Goal: Navigation & Orientation: Find specific page/section

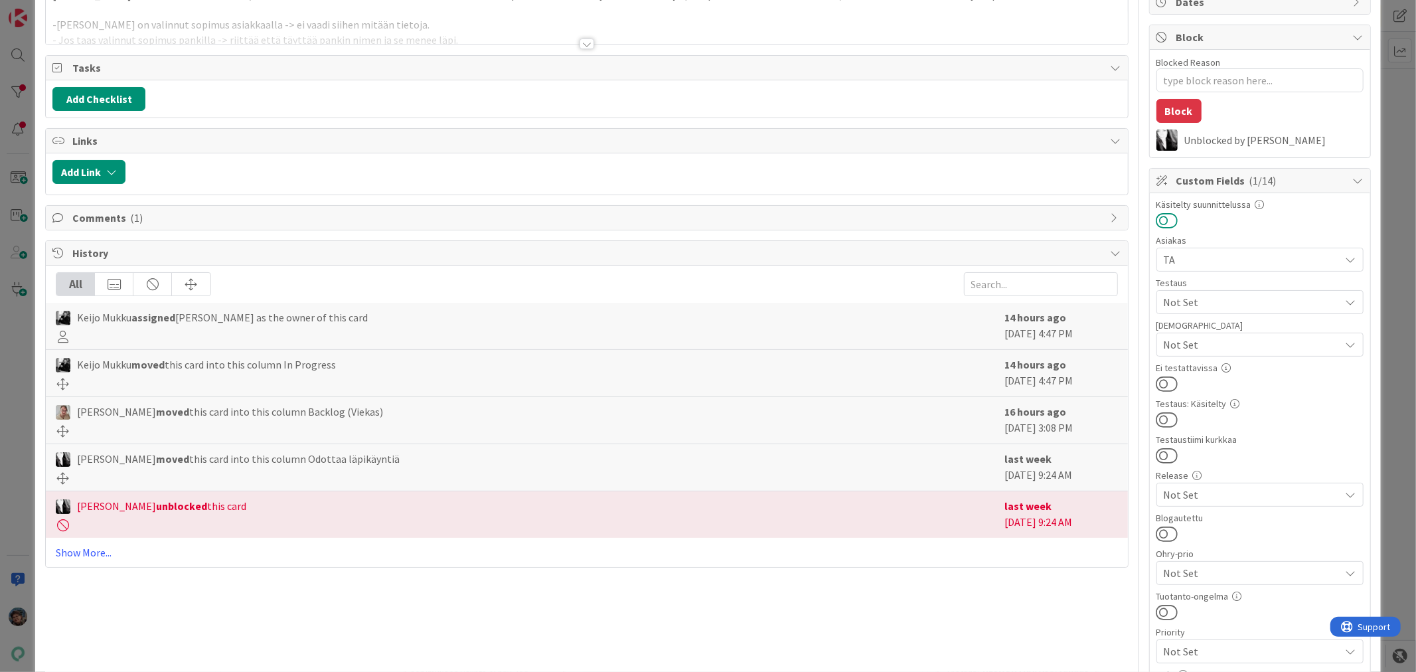
scroll to position [74, 0]
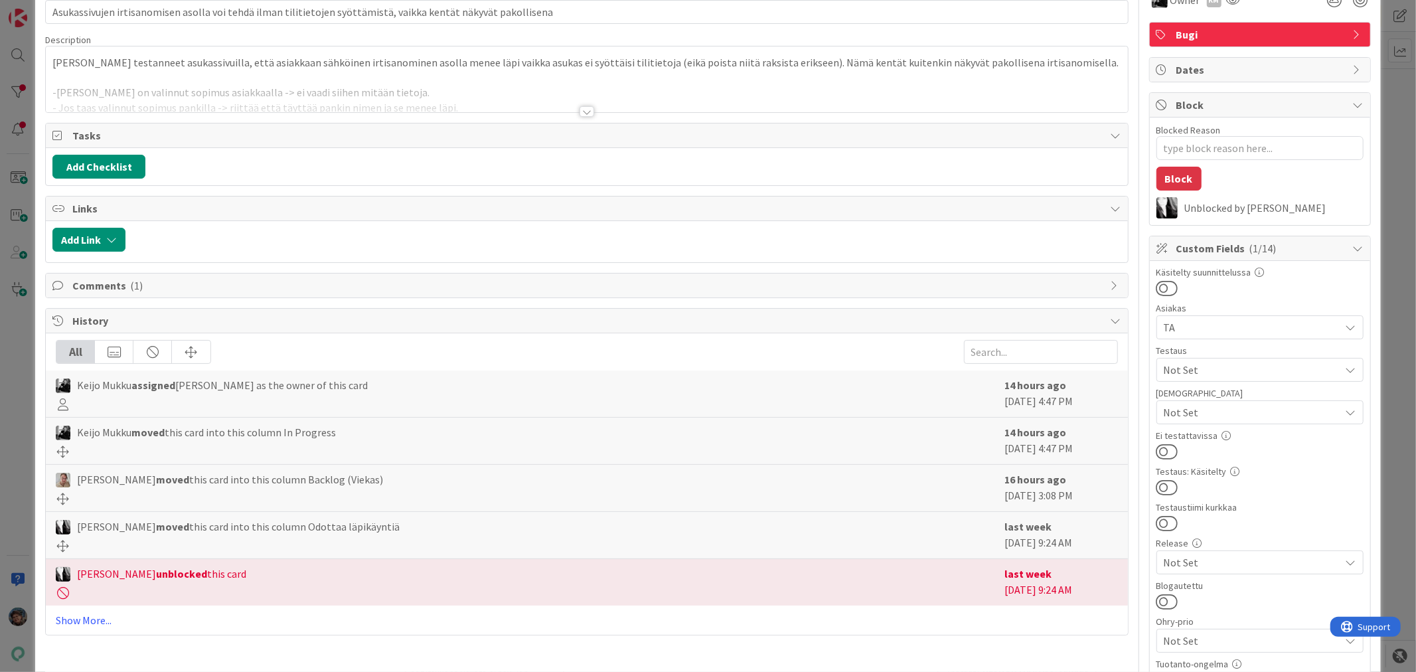
click at [580, 108] on div at bounding box center [587, 111] width 15 height 11
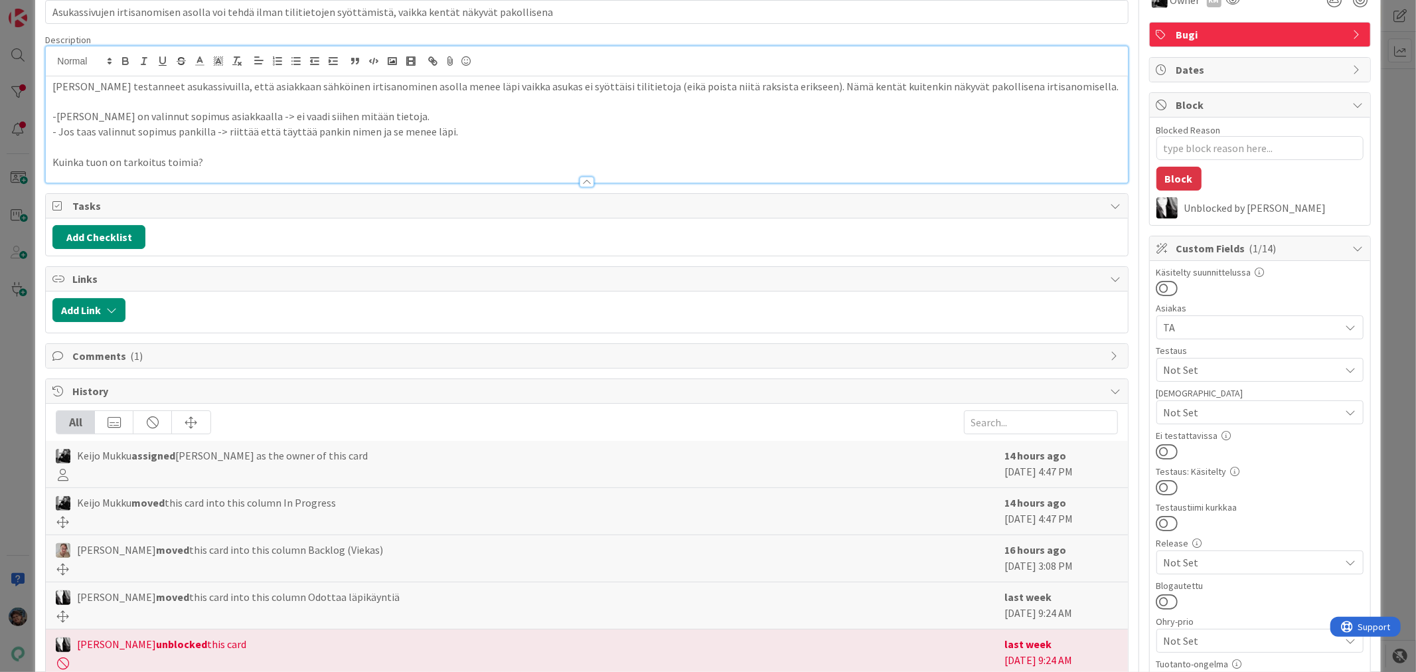
scroll to position [0, 0]
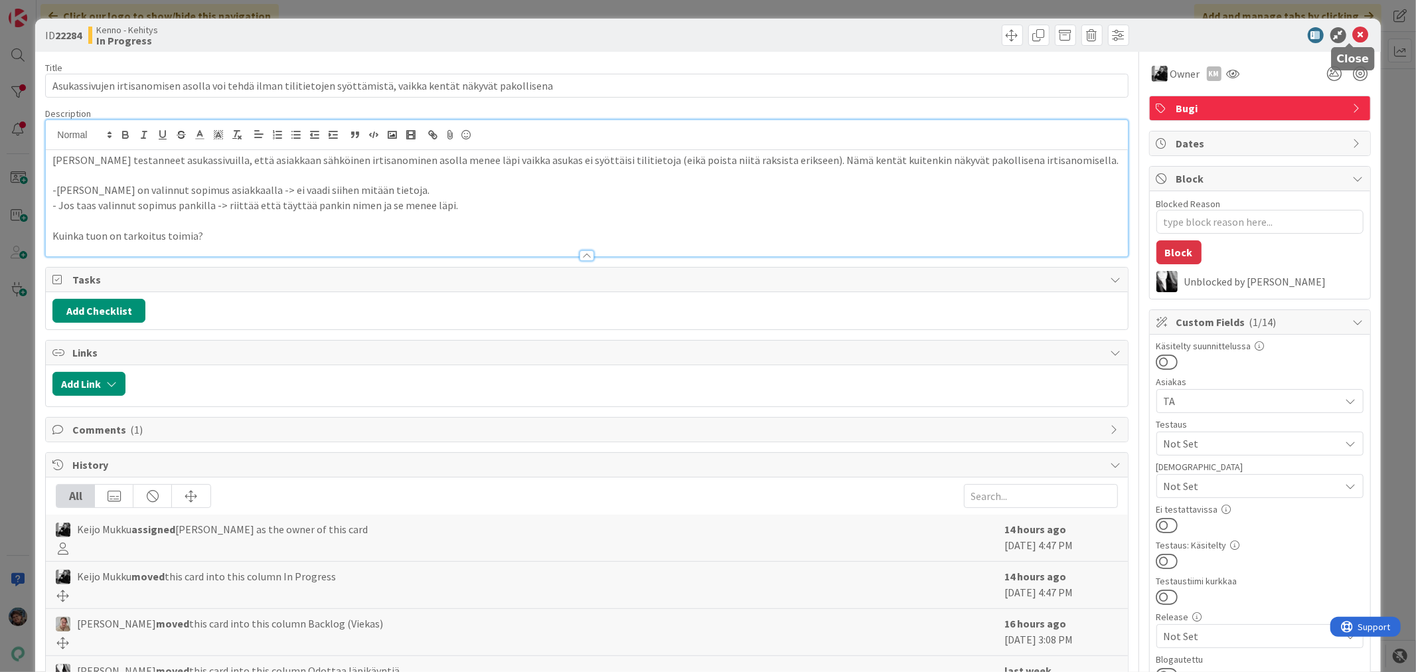
drag, startPoint x: 1352, startPoint y: 30, endPoint x: 1359, endPoint y: 47, distance: 18.7
click at [1353, 31] on icon at bounding box center [1361, 35] width 16 height 16
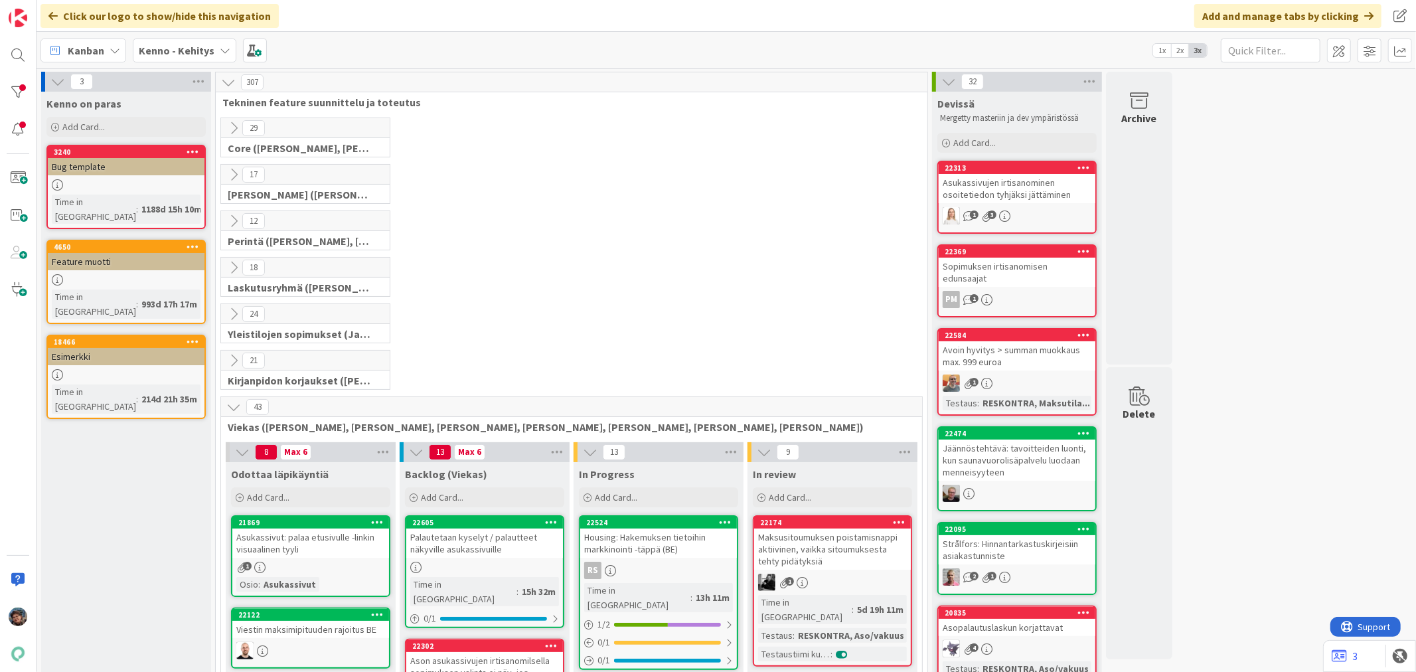
click at [176, 47] on b "Kenno - Kehitys" at bounding box center [177, 50] width 76 height 13
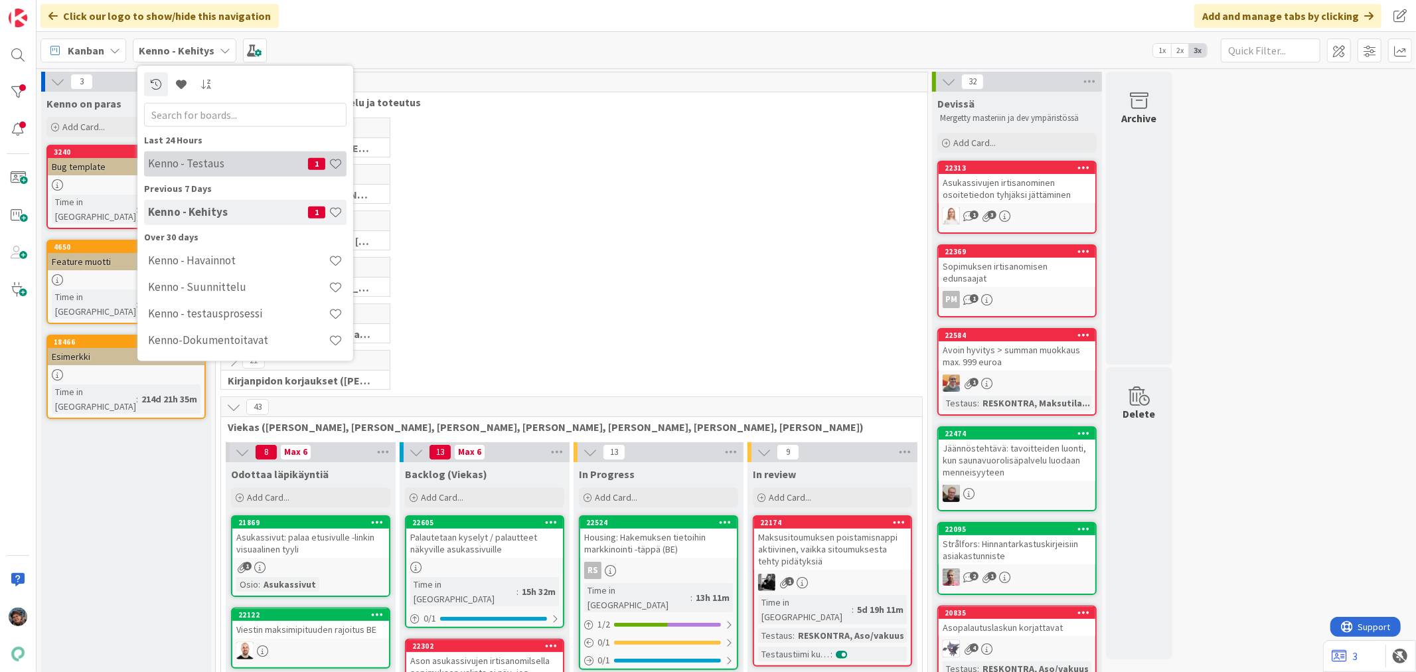
click at [217, 173] on div "Kenno - Testaus 1" at bounding box center [245, 163] width 202 height 25
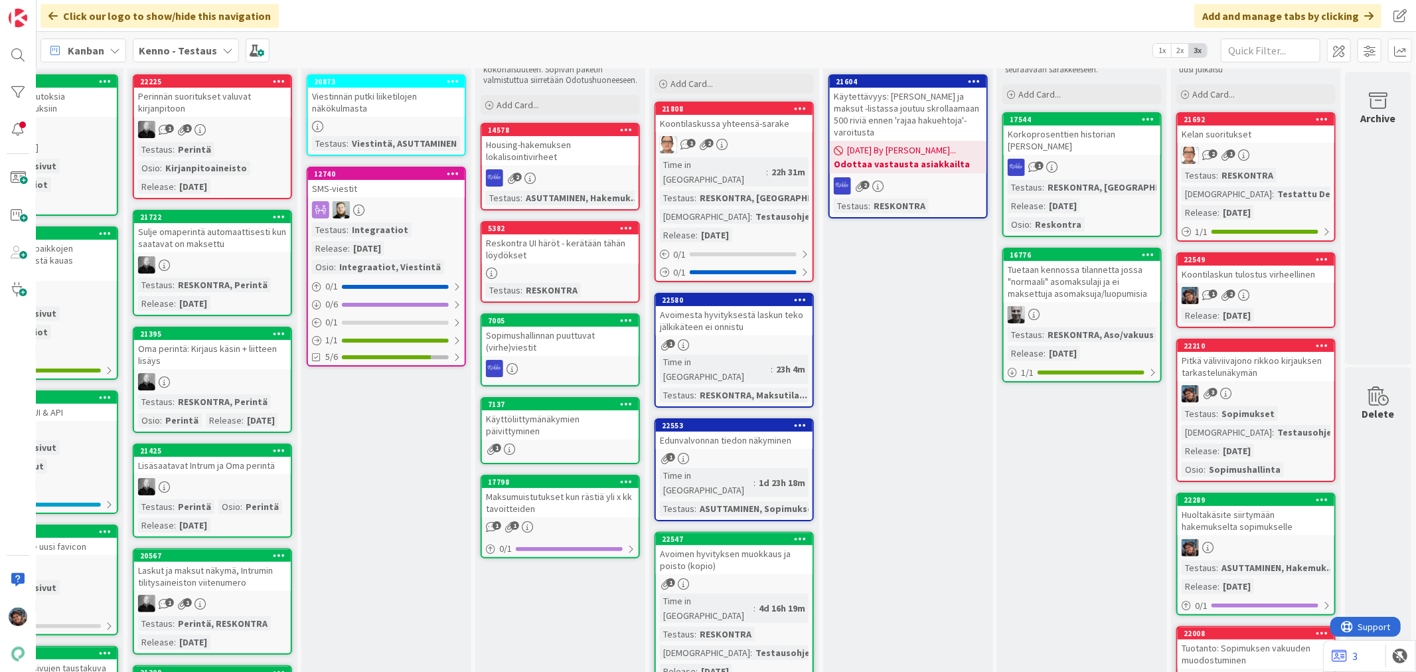
scroll to position [0, 619]
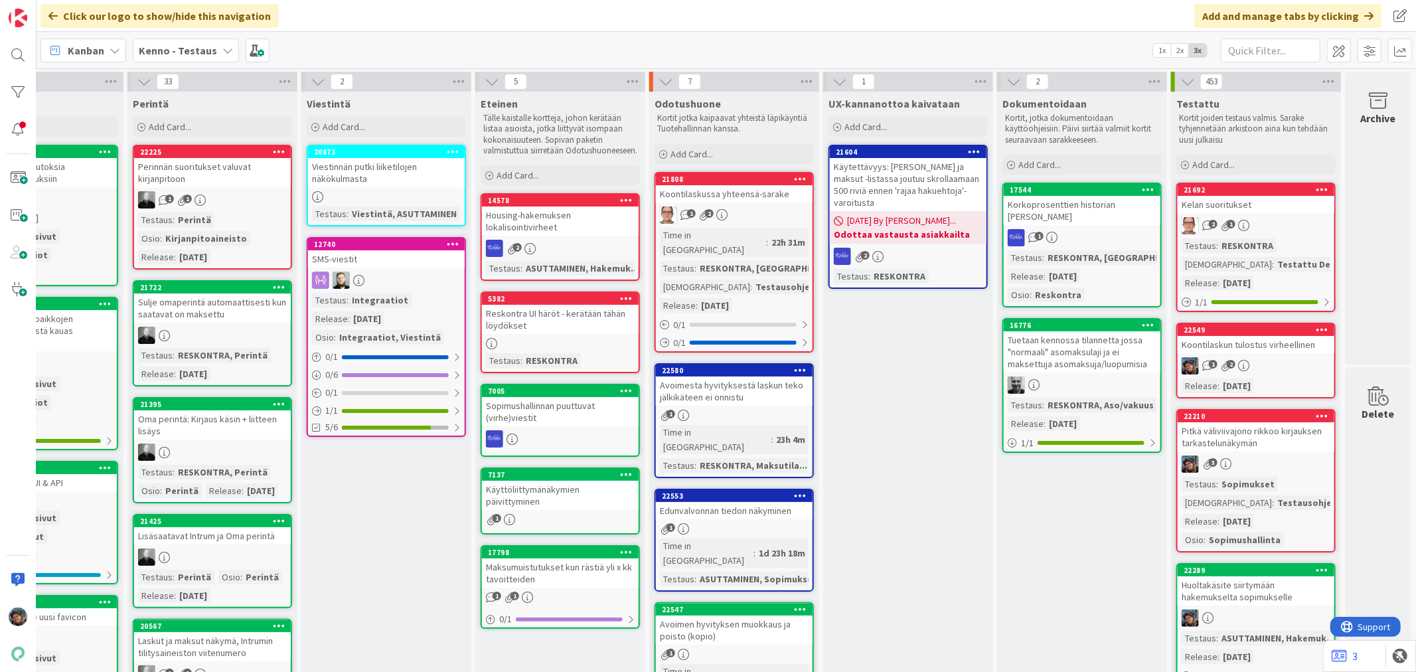
click at [1279, 223] on div "2 1" at bounding box center [1256, 225] width 157 height 17
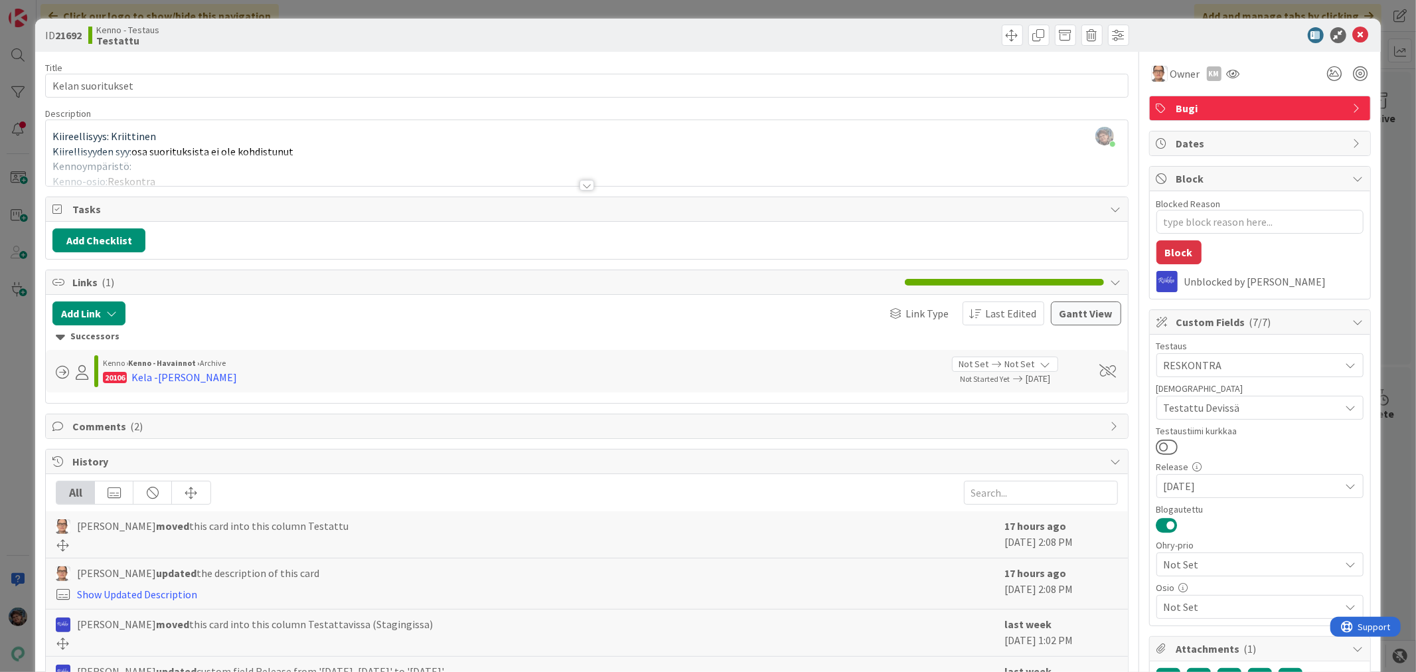
click at [580, 187] on div at bounding box center [587, 185] width 15 height 11
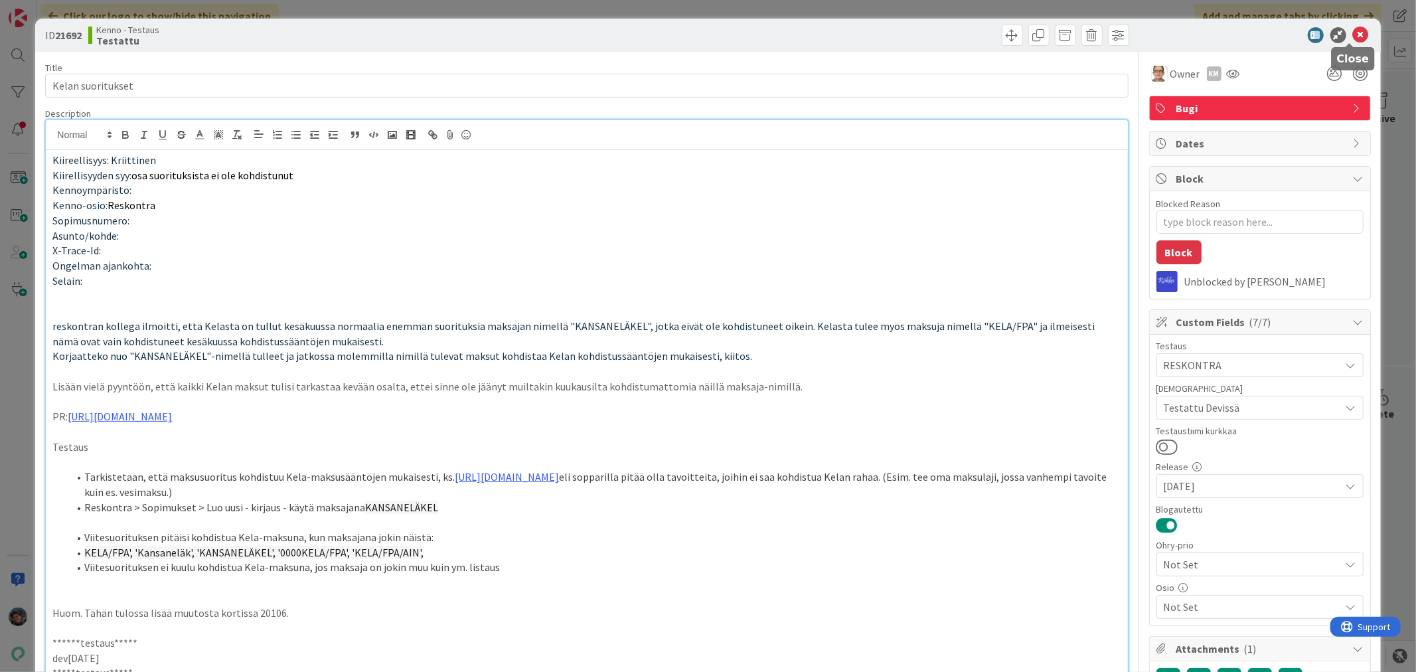
click at [1353, 35] on icon at bounding box center [1361, 35] width 16 height 16
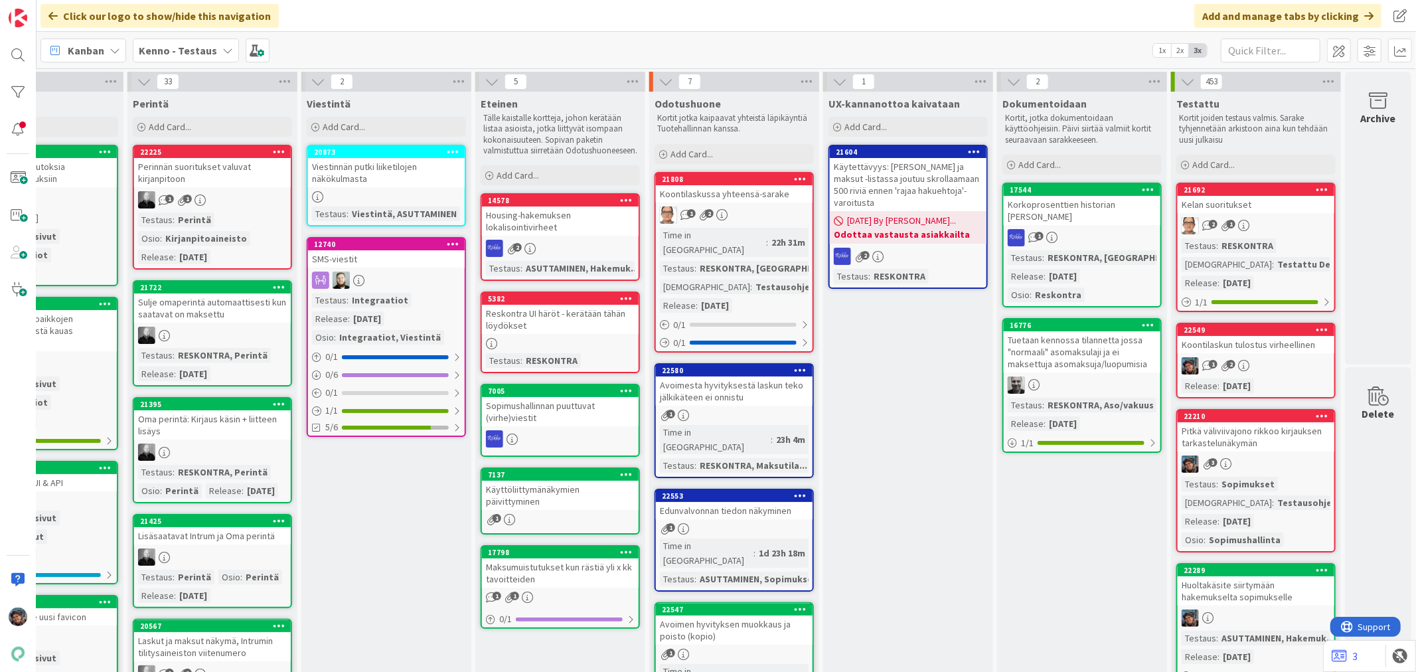
click at [747, 214] on div "1 2" at bounding box center [734, 214] width 157 height 17
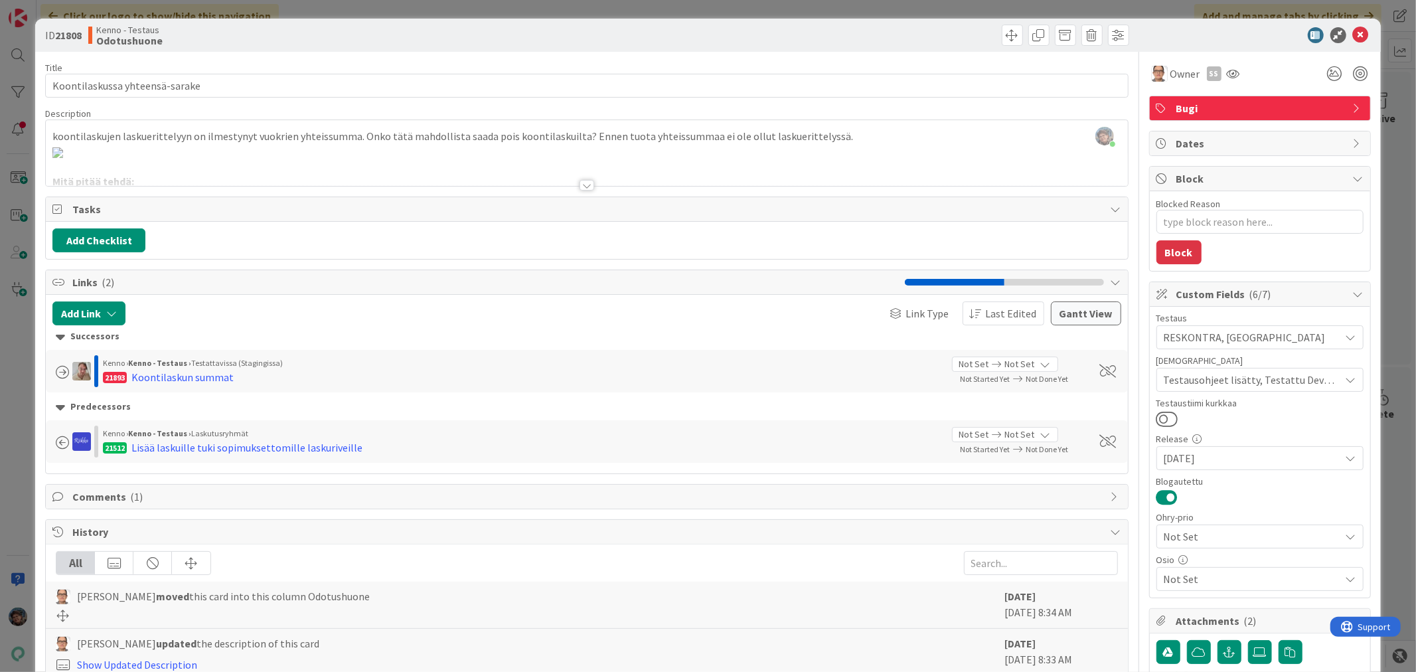
click at [580, 186] on div at bounding box center [587, 185] width 15 height 11
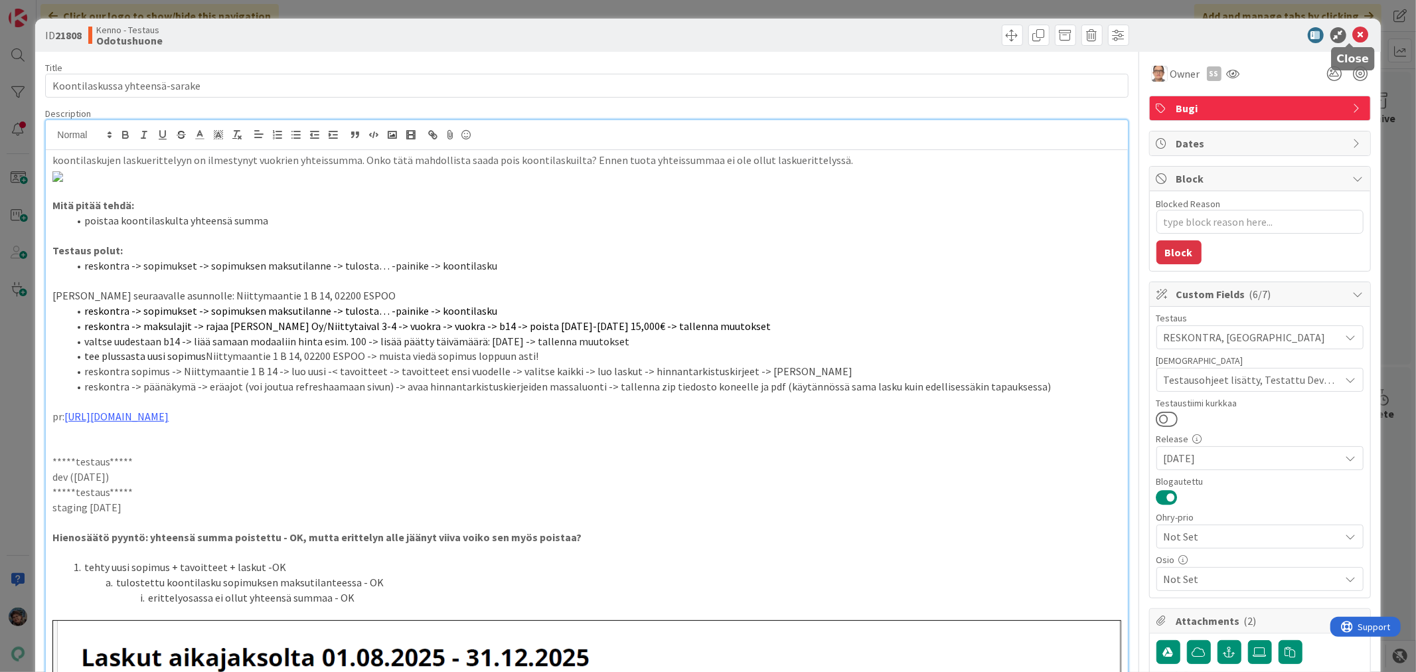
click at [1353, 28] on icon at bounding box center [1361, 35] width 16 height 16
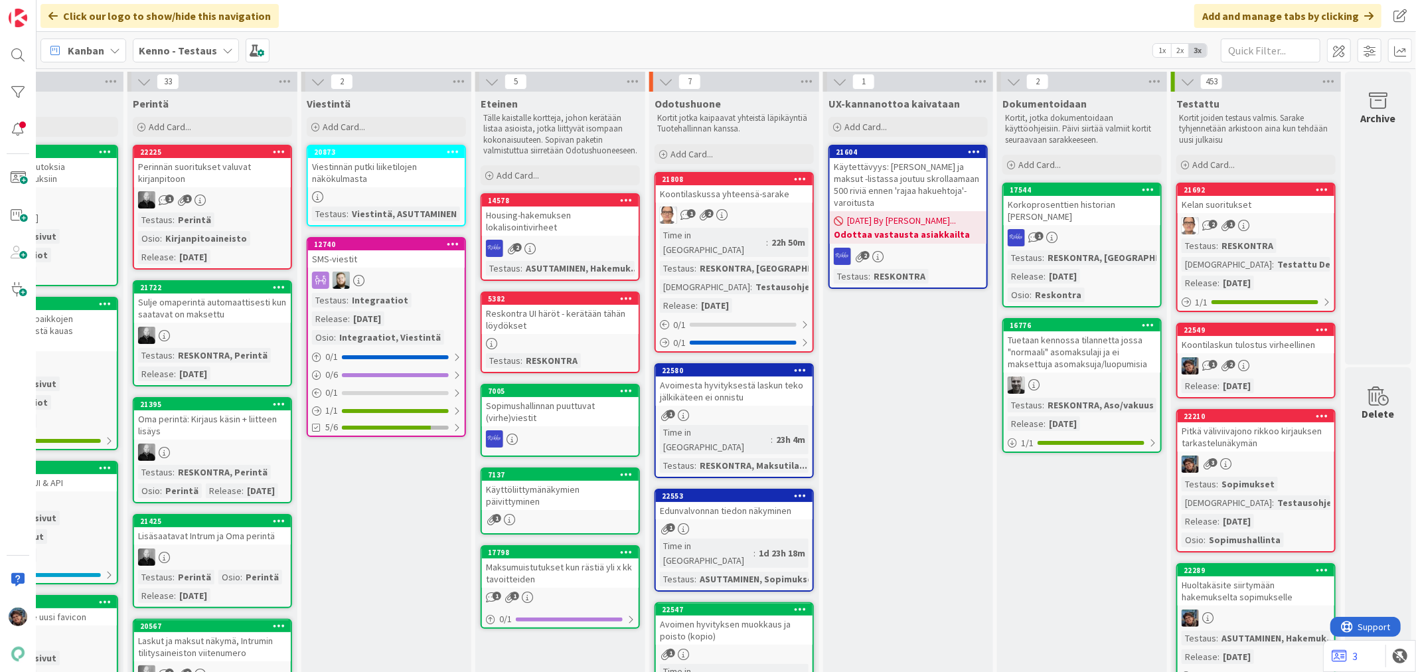
click at [749, 489] on link "22553 Edunvalvonnan tiedon näkyminen 1 Time in Column : 1d 23h 18m Testaus : AS…" at bounding box center [734, 540] width 159 height 103
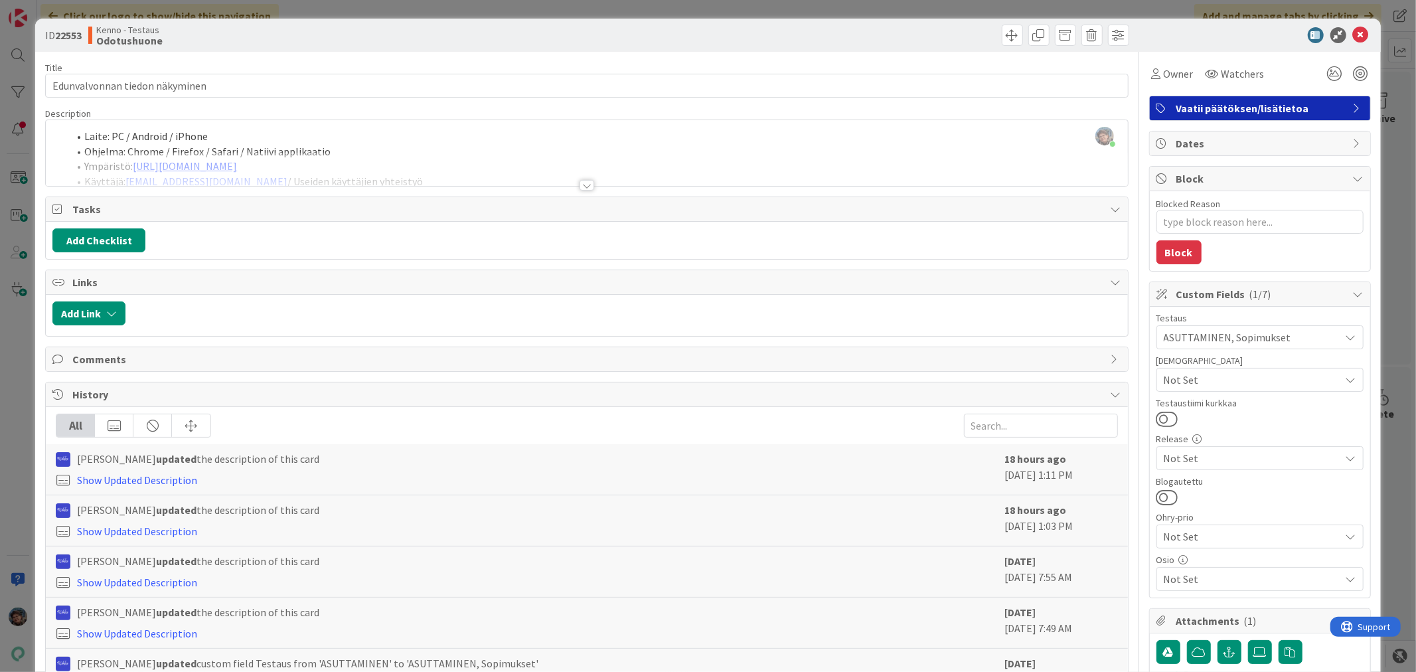
click at [580, 187] on div at bounding box center [587, 185] width 15 height 11
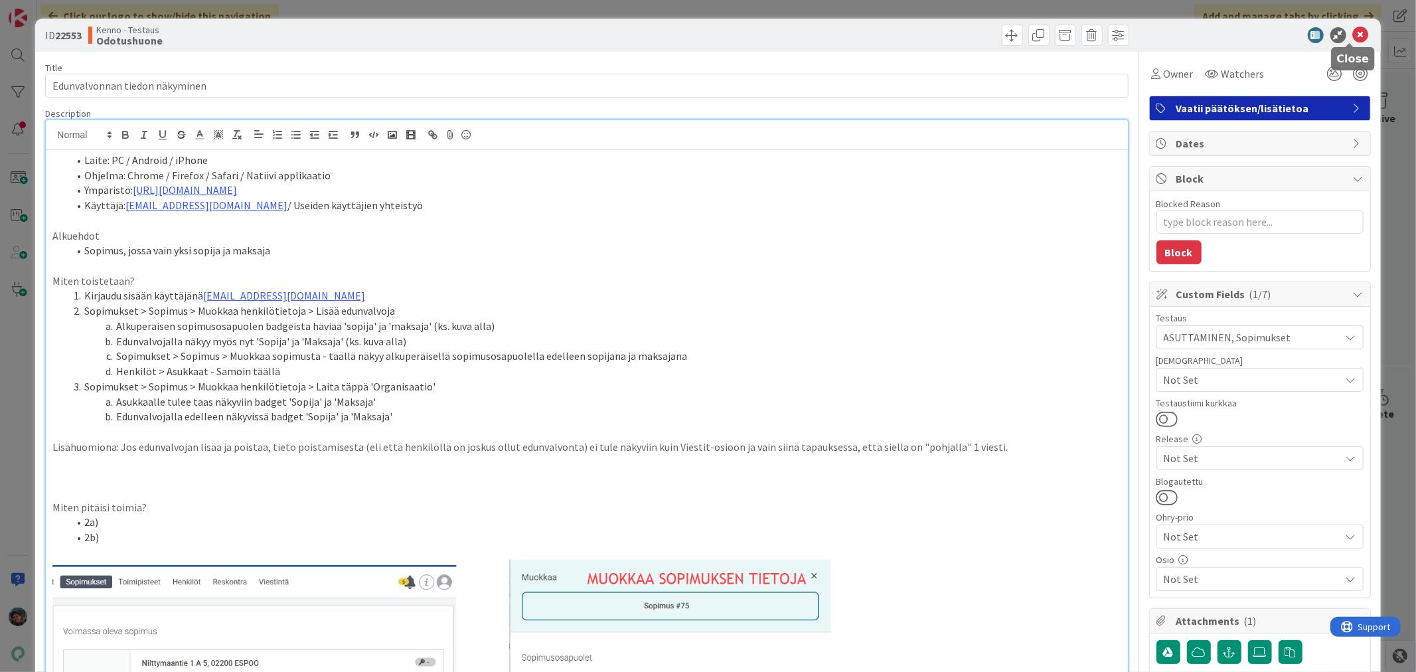
click at [1353, 31] on icon at bounding box center [1361, 35] width 16 height 16
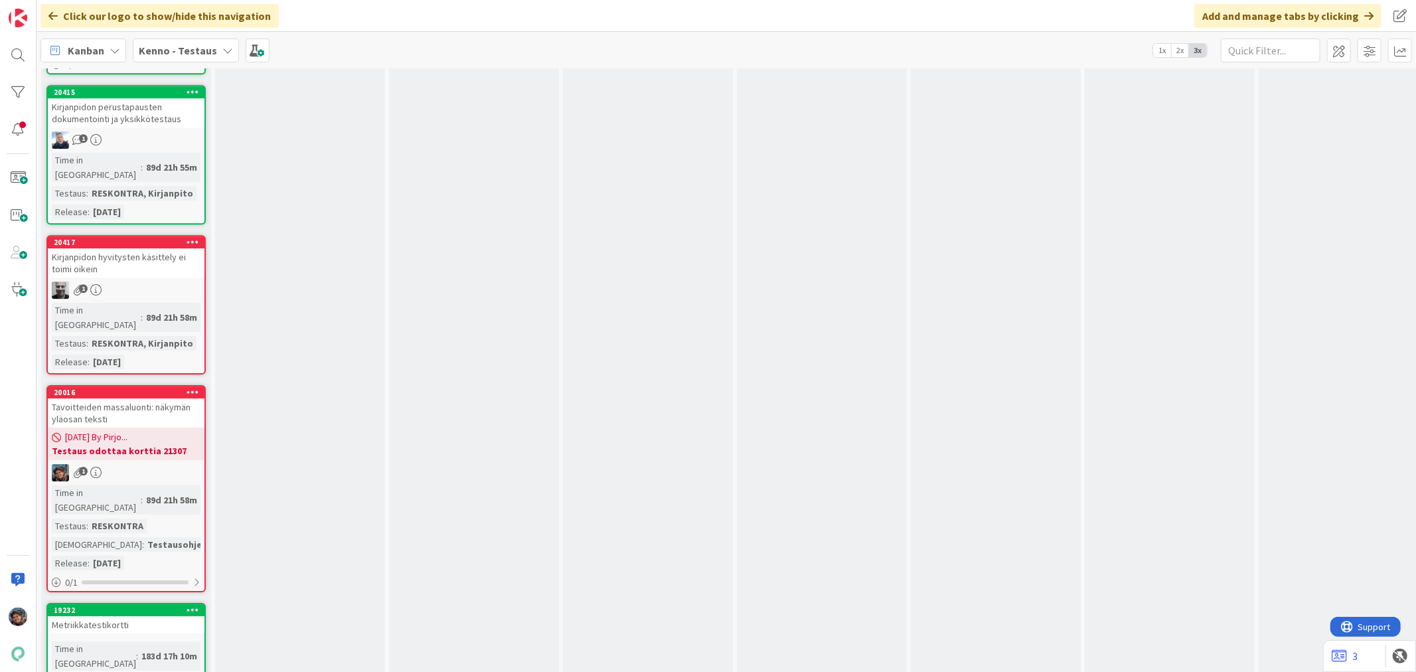
scroll to position [7598, 0]
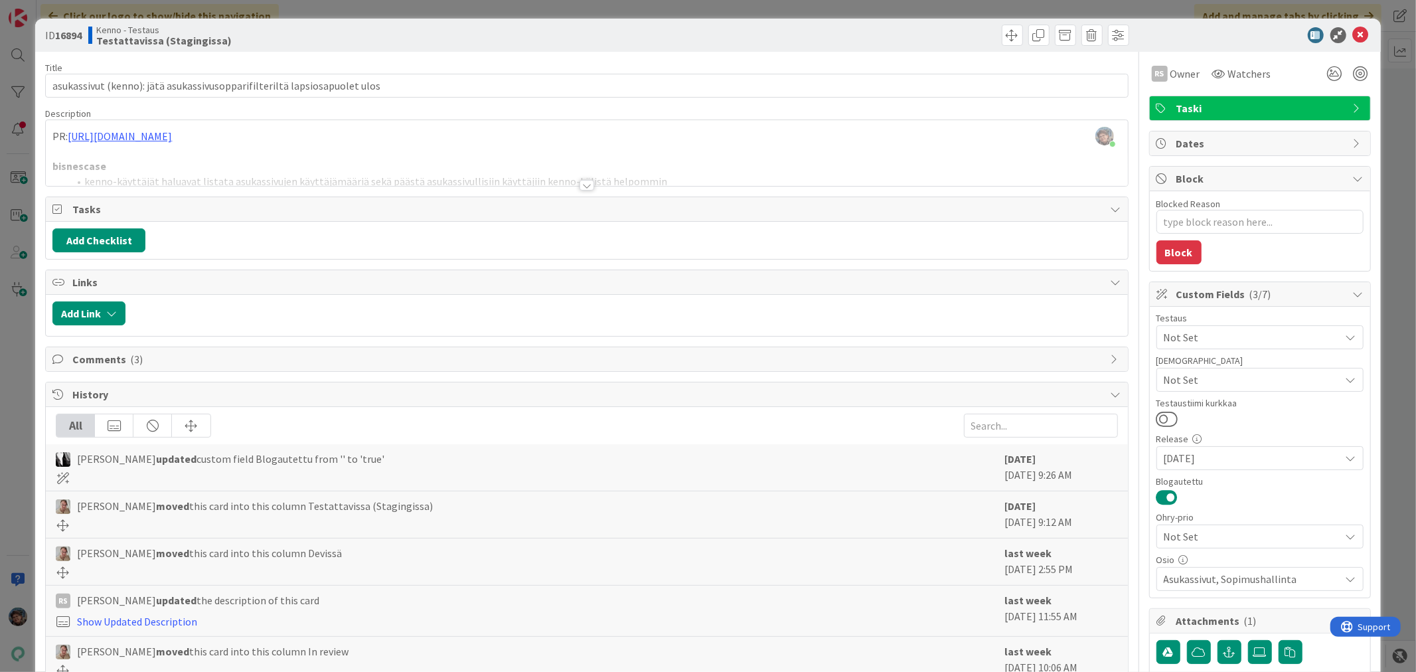
click at [580, 183] on div at bounding box center [587, 185] width 15 height 11
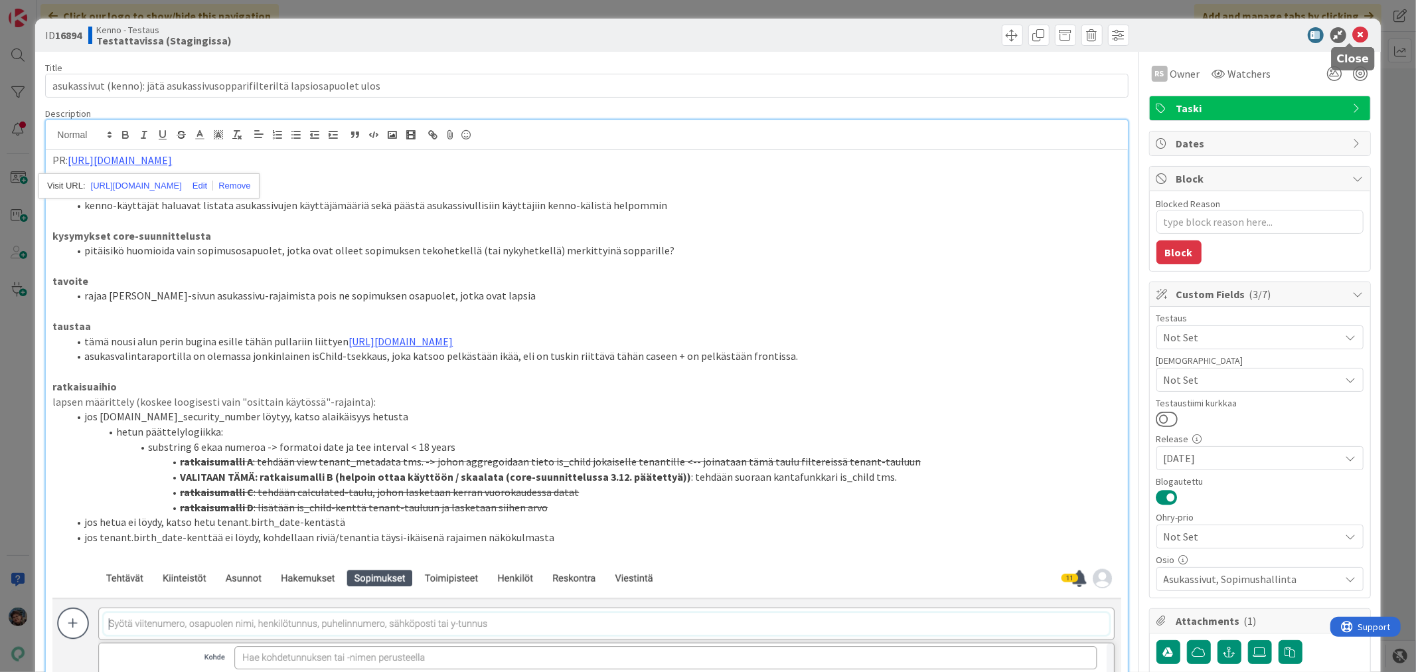
drag, startPoint x: 1342, startPoint y: 31, endPoint x: 880, endPoint y: 224, distance: 500.5
click at [1353, 29] on icon at bounding box center [1361, 35] width 16 height 16
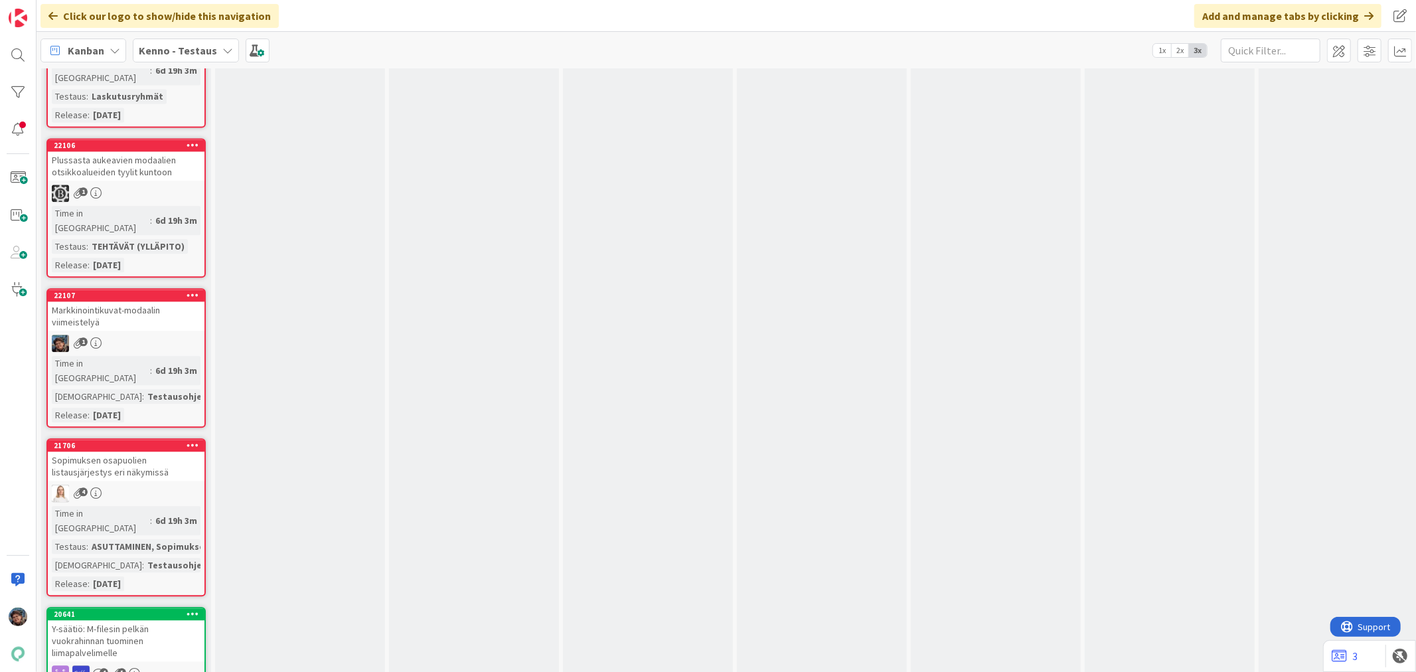
scroll to position [6786, 0]
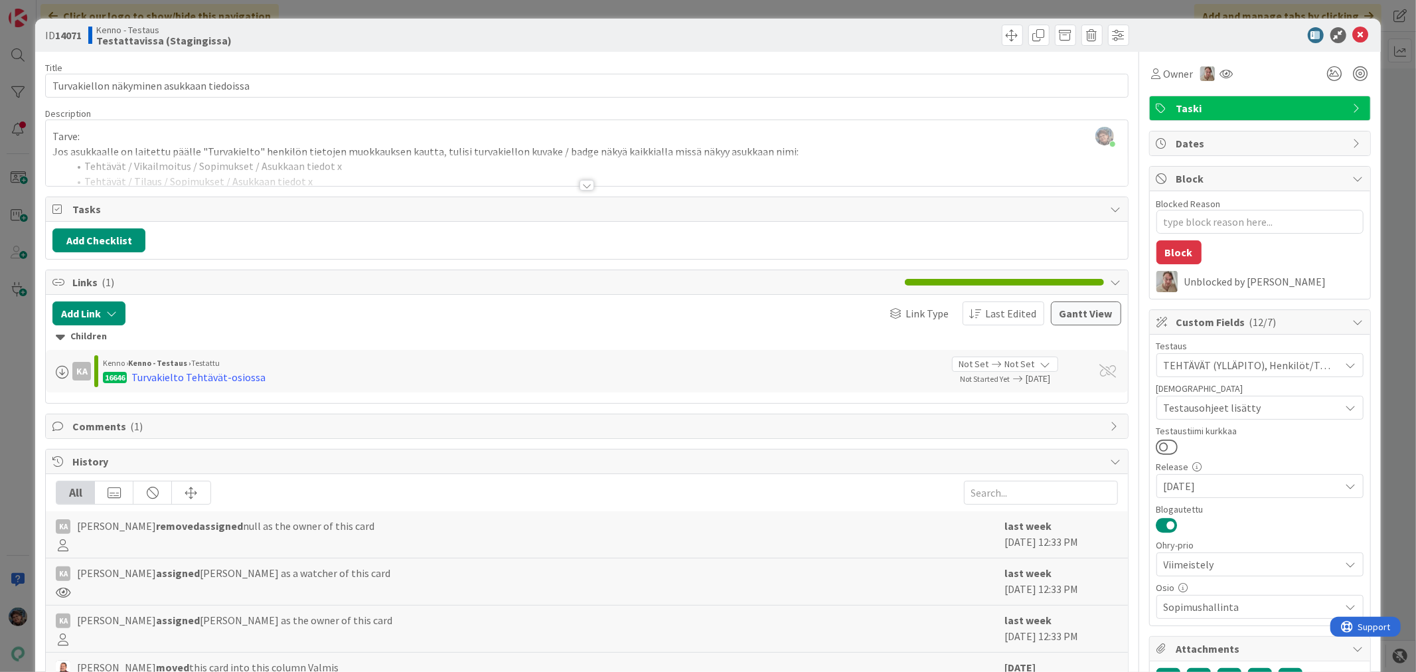
click at [580, 185] on div at bounding box center [587, 185] width 15 height 11
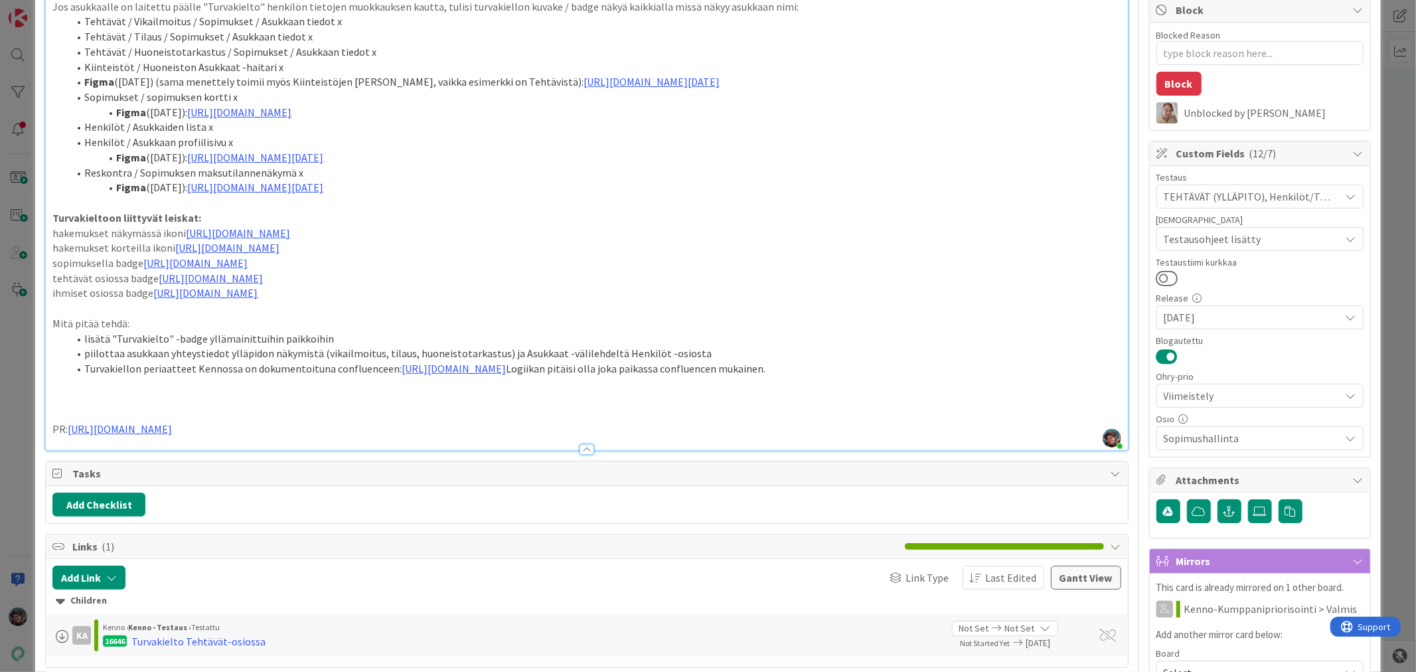
scroll to position [147, 0]
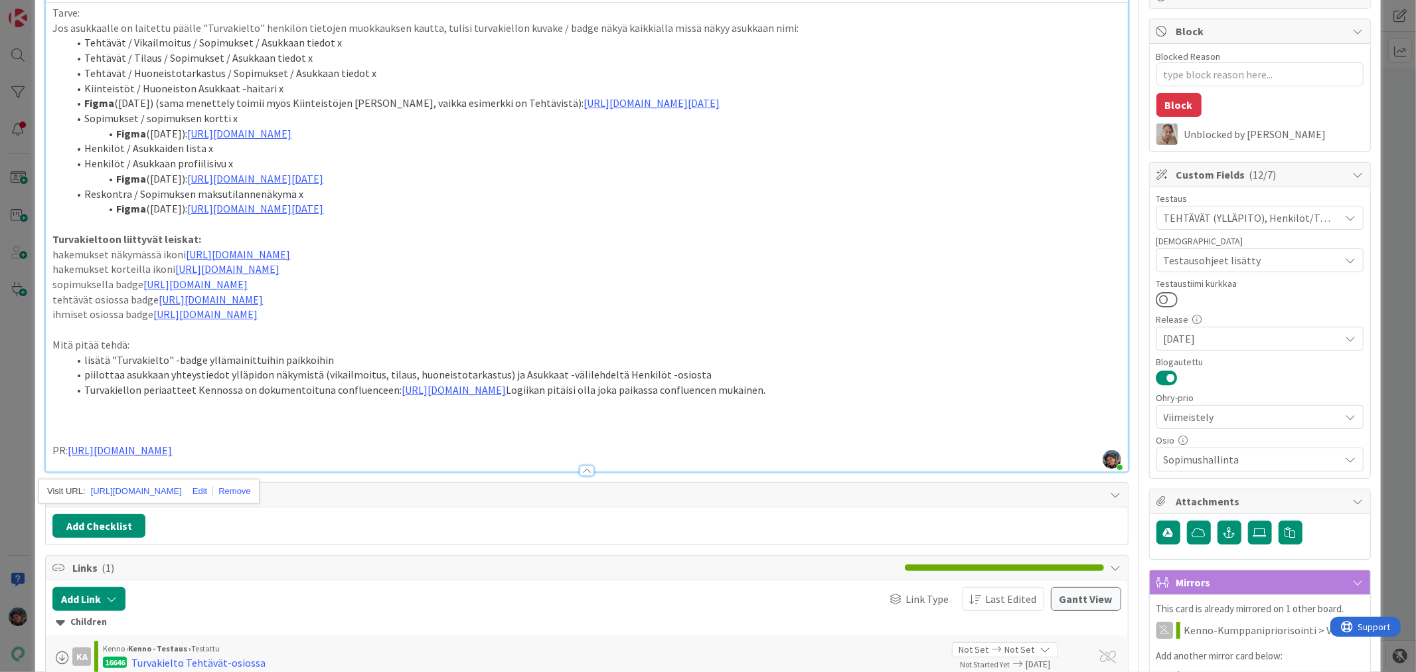
click at [1008, 398] on li "Turvakiellon periaatteet Kennossa on dokumentoituna confluenceen: https://pandi…" at bounding box center [594, 389] width 1052 height 15
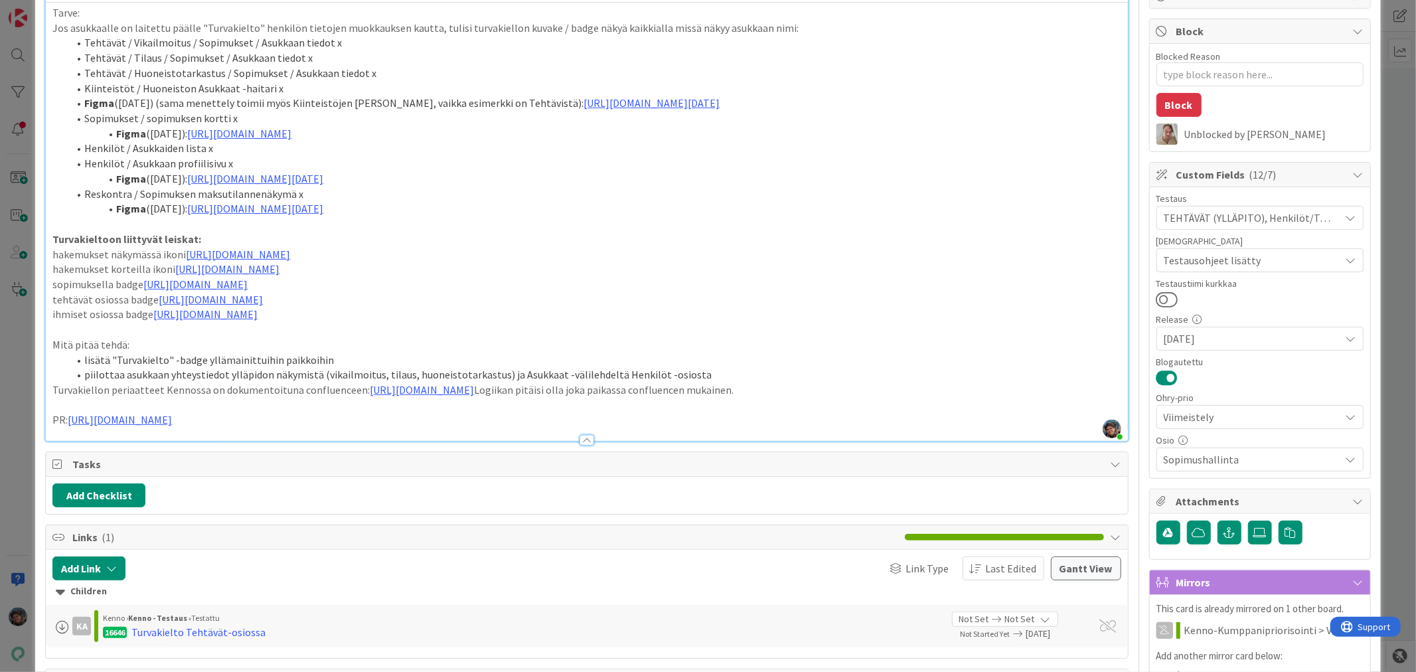
click at [691, 382] on li "piilottaa asukkaan yhteystiedot ylläpidon näkymistä (vikailmoitus, tilaus, huon…" at bounding box center [594, 374] width 1052 height 15
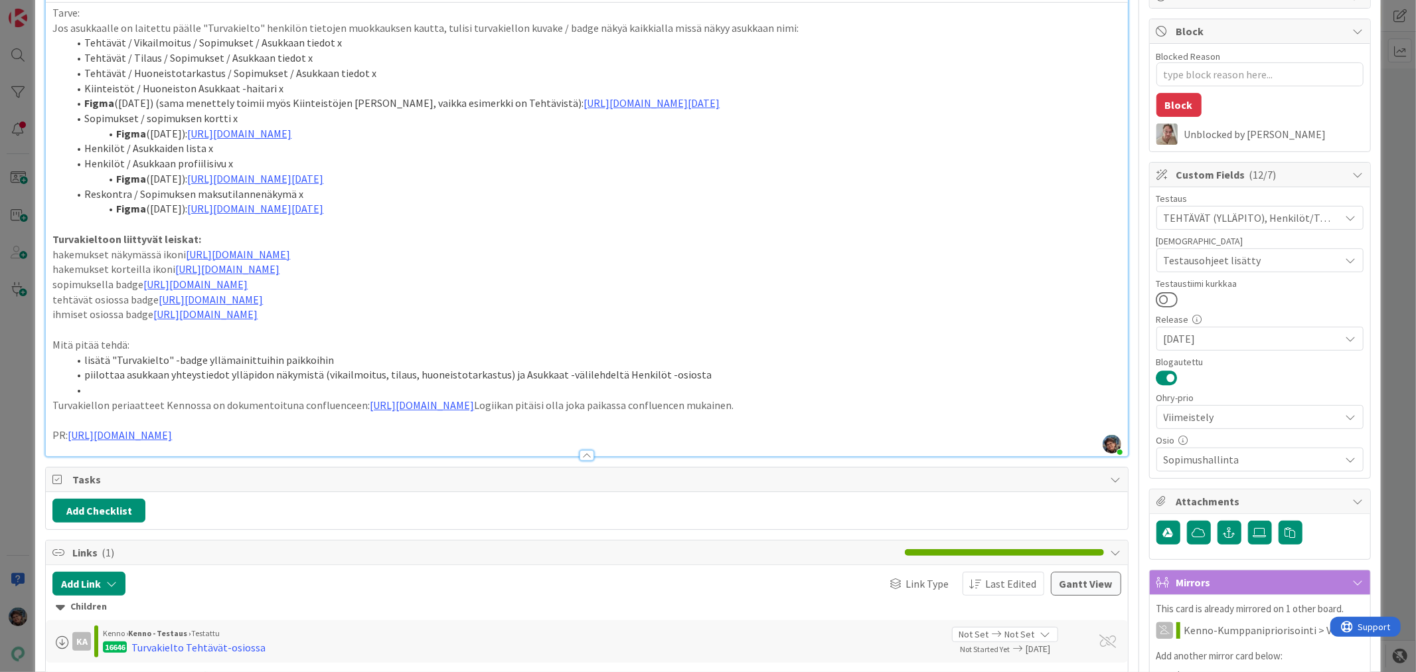
click at [285, 428] on p at bounding box center [586, 419] width 1068 height 15
click at [288, 443] on p "PR: https://github.com/pandiafi/kenno/pull/7734" at bounding box center [586, 435] width 1068 height 15
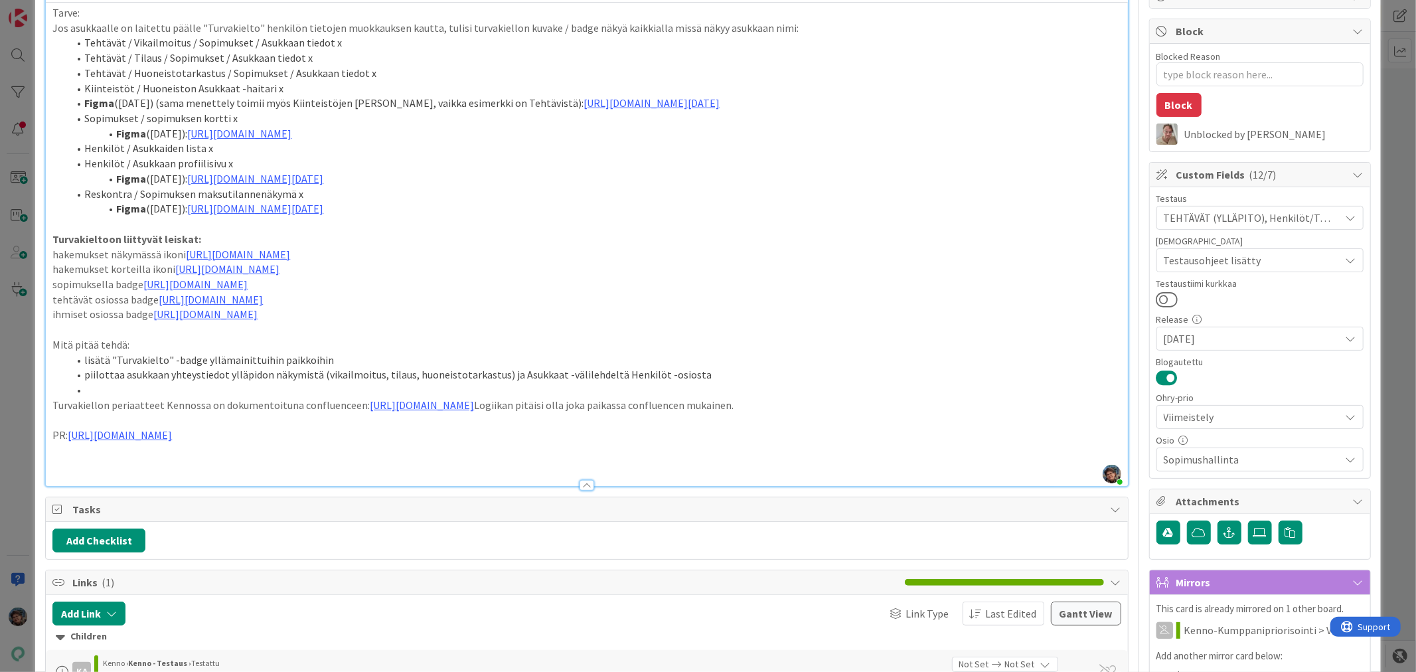
type textarea "x"
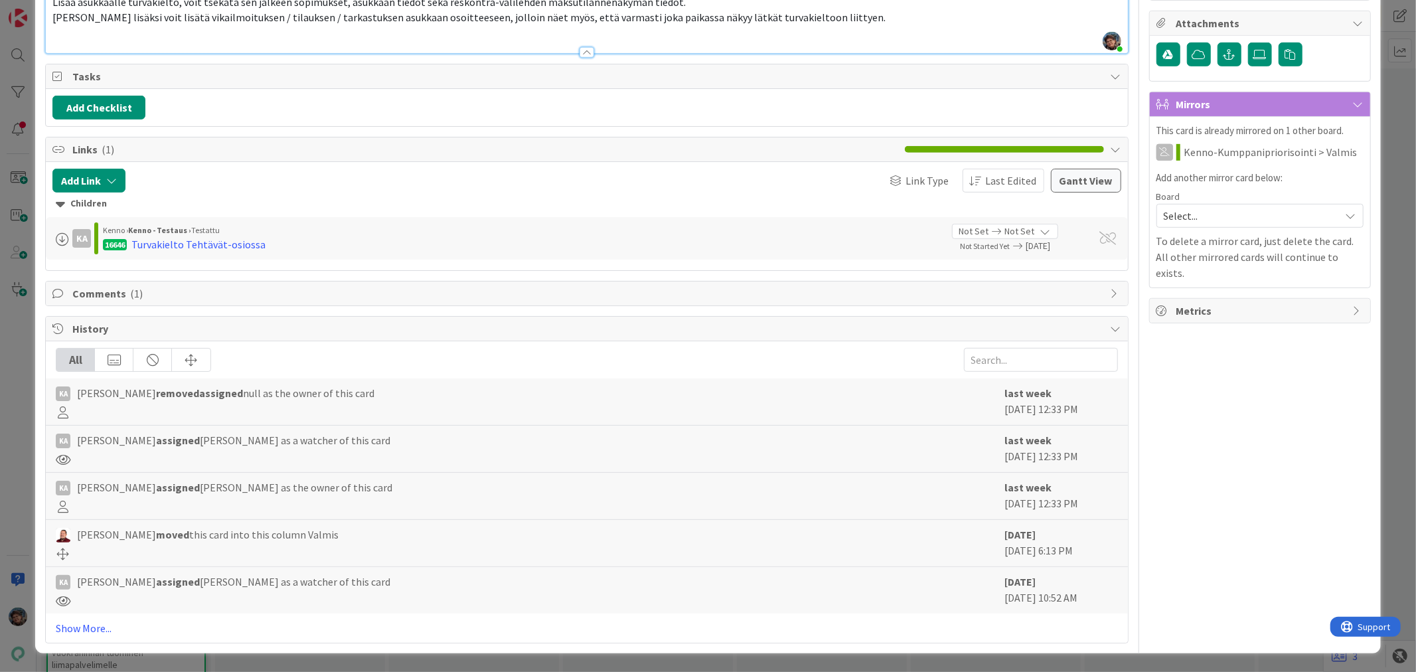
scroll to position [642, 0]
click at [74, 620] on link "Show More..." at bounding box center [587, 628] width 1062 height 16
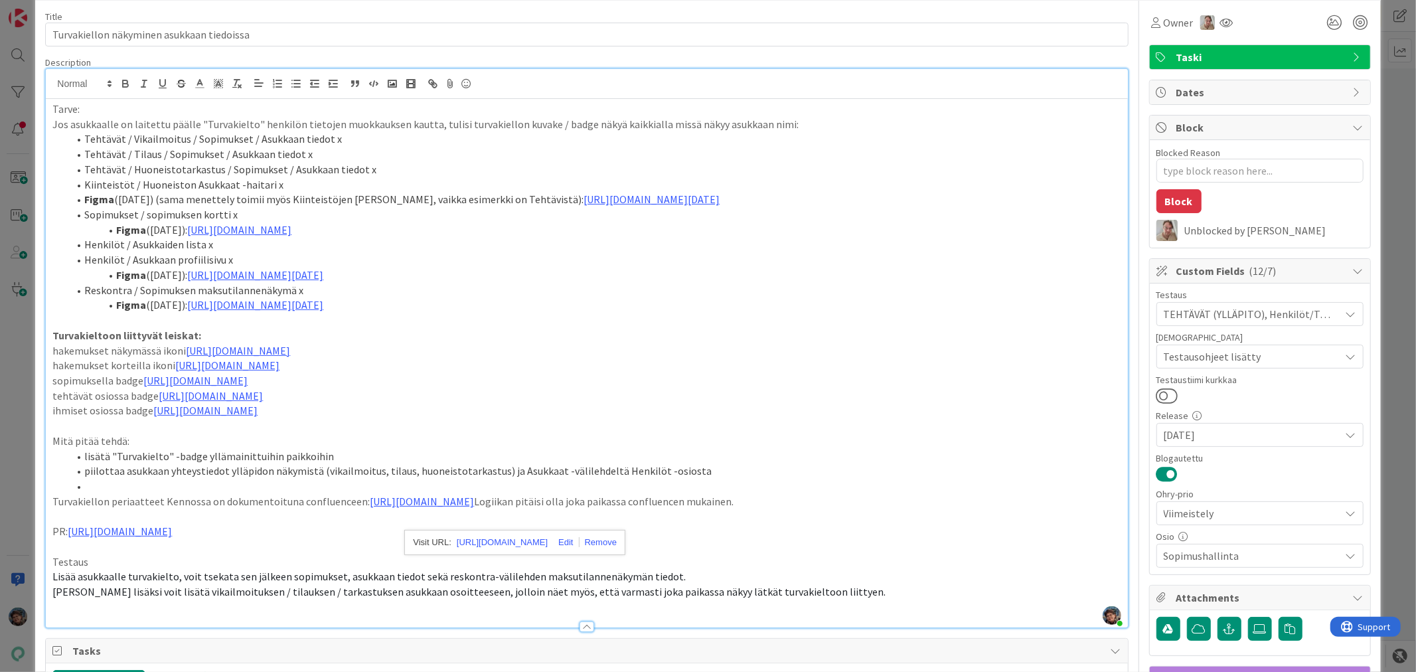
scroll to position [0, 0]
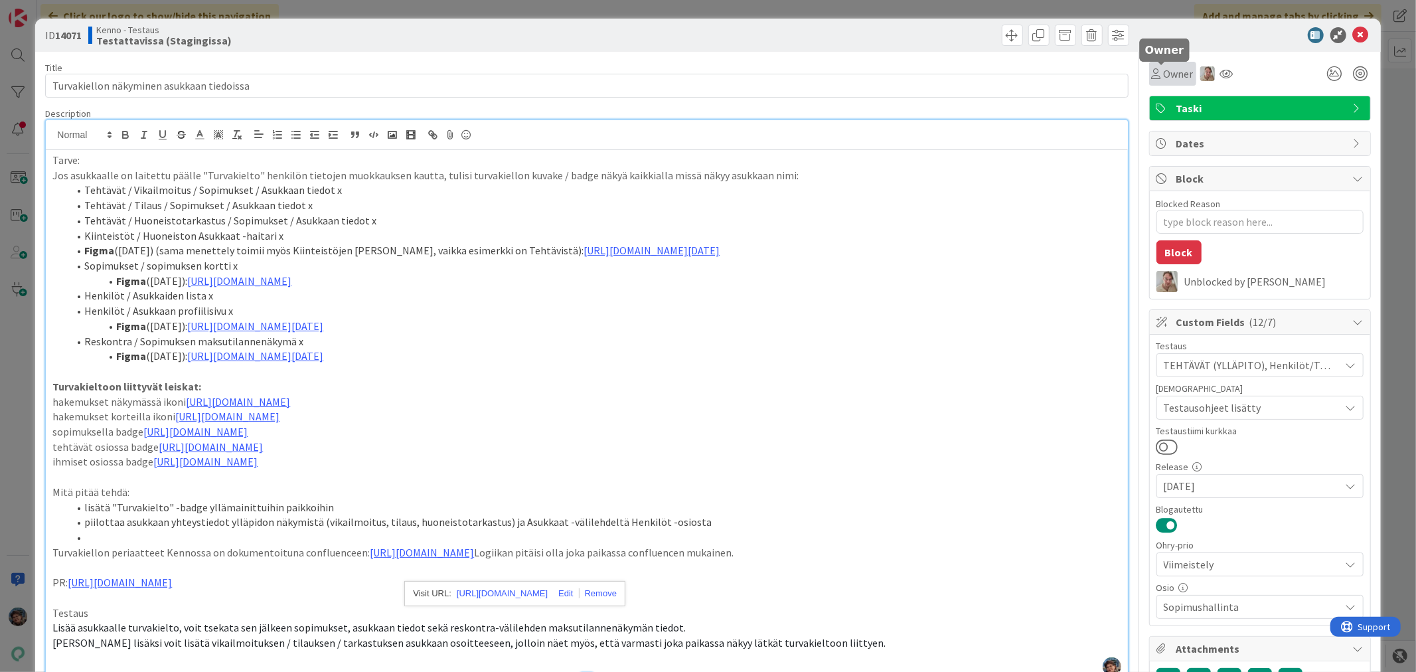
click at [1164, 74] on span "Owner" at bounding box center [1179, 74] width 30 height 16
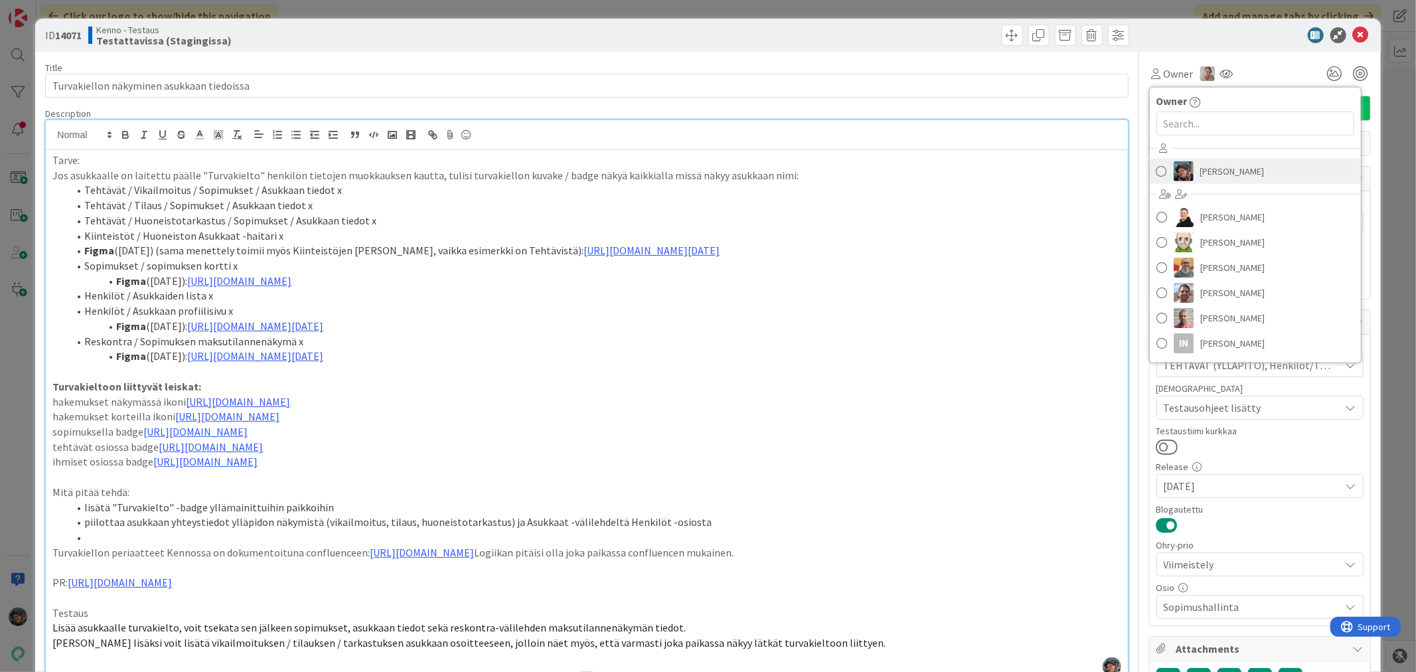
click at [1174, 170] on img at bounding box center [1184, 171] width 20 height 20
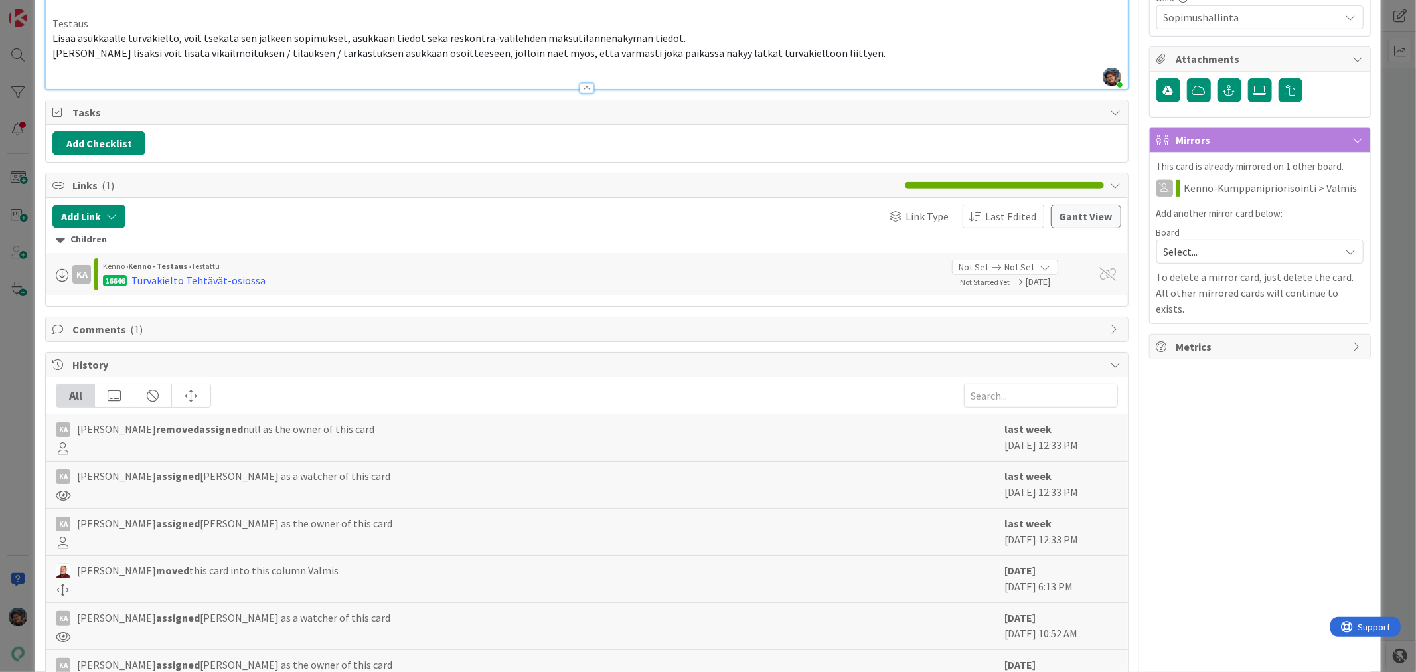
scroll to position [295, 0]
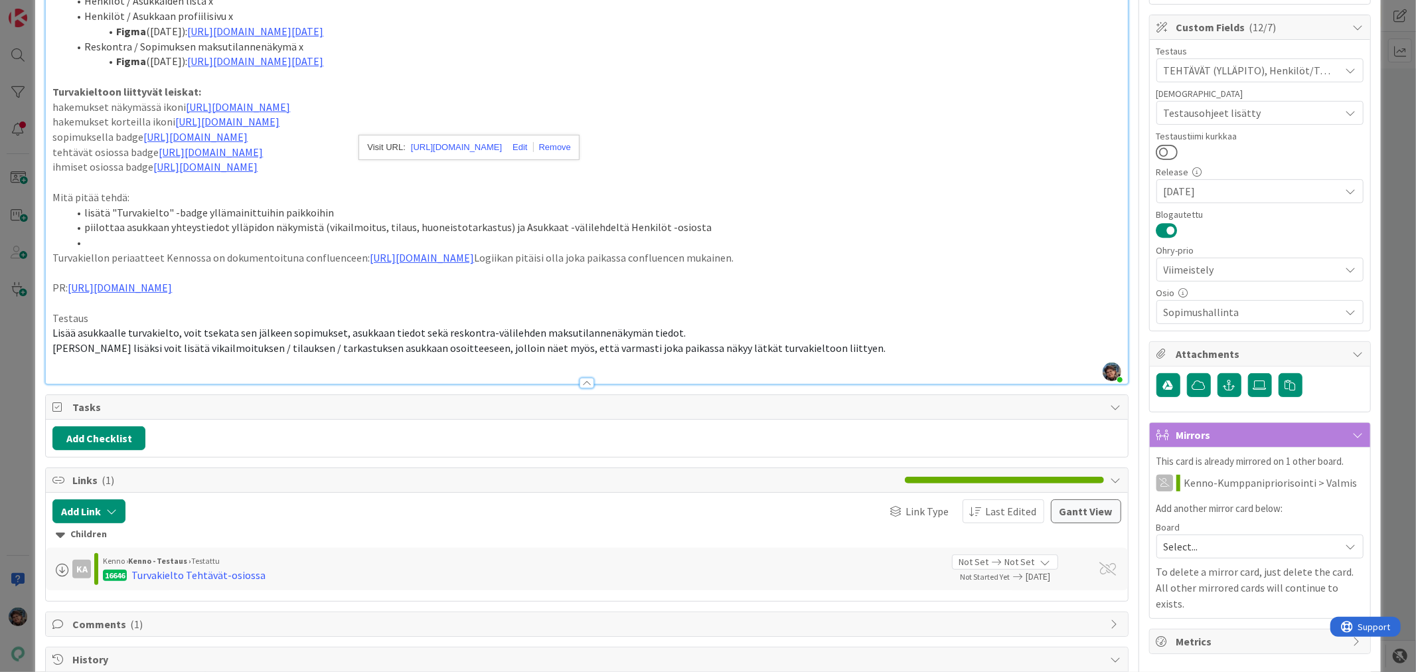
type textarea "x"
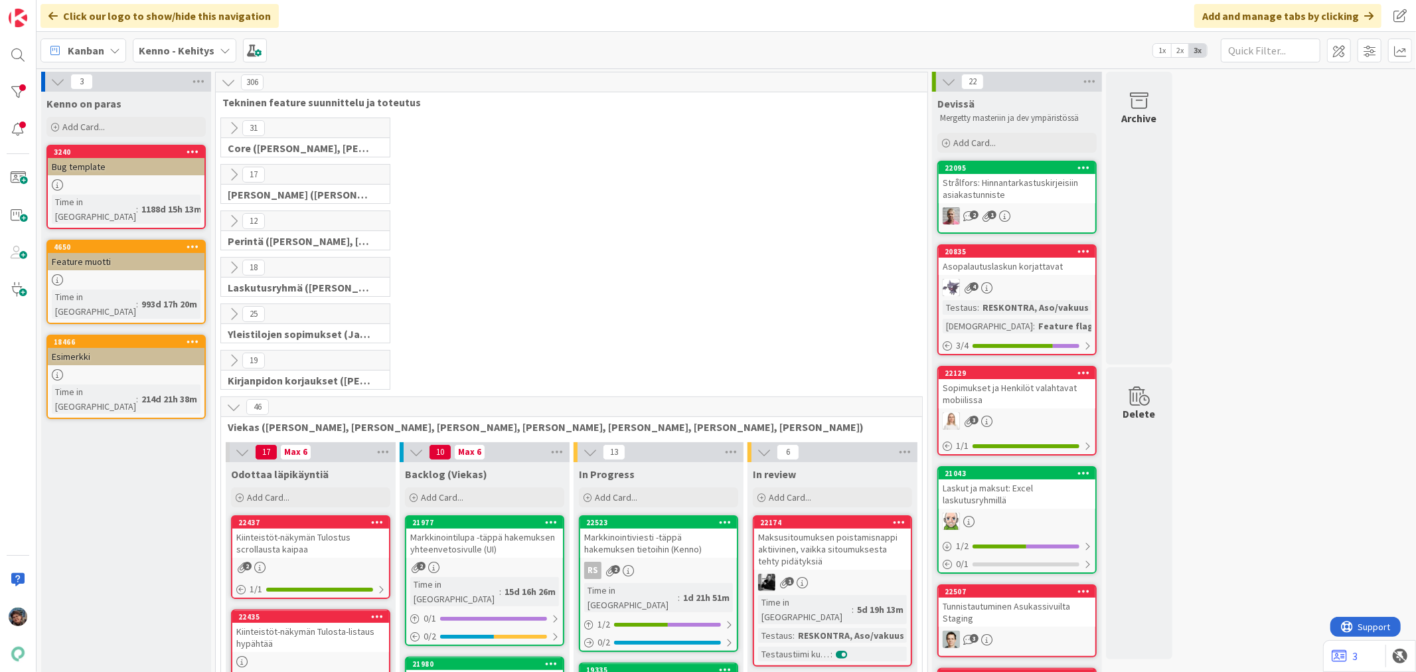
click at [169, 52] on b "Kenno - Kehitys" at bounding box center [177, 50] width 76 height 13
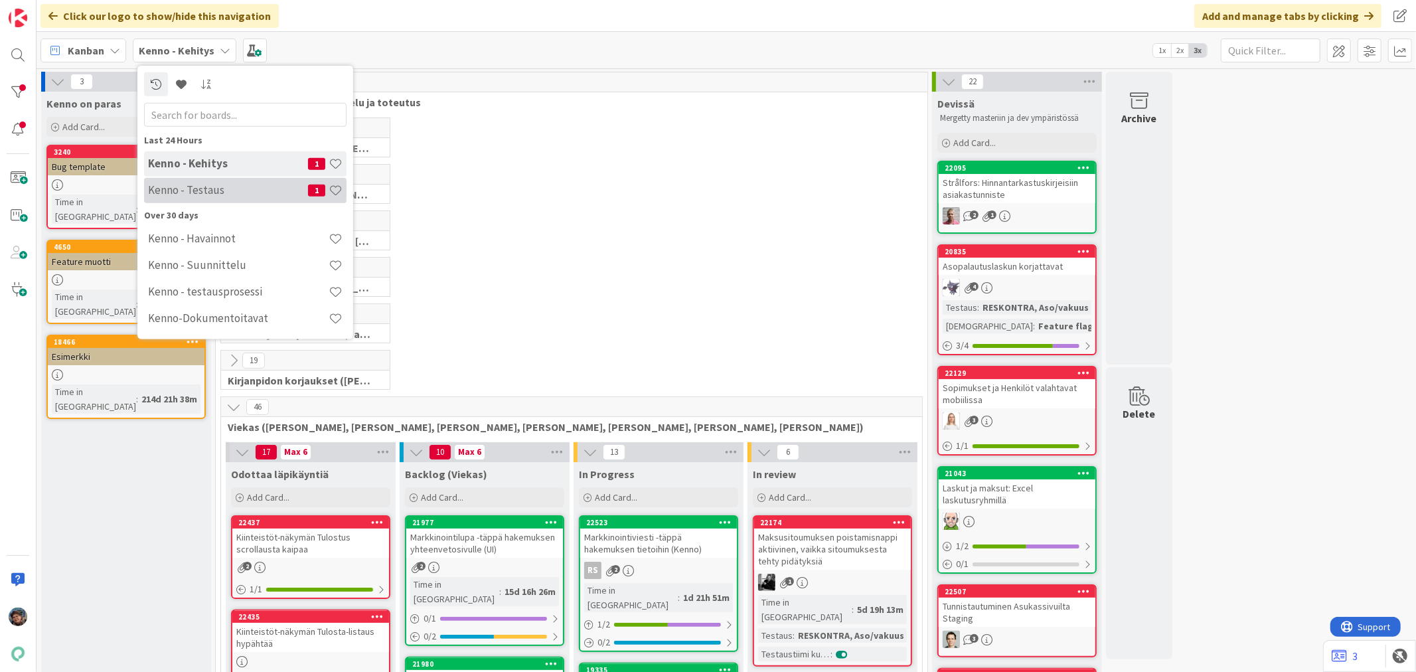
click at [189, 189] on h4 "Kenno - Testaus" at bounding box center [228, 189] width 160 height 13
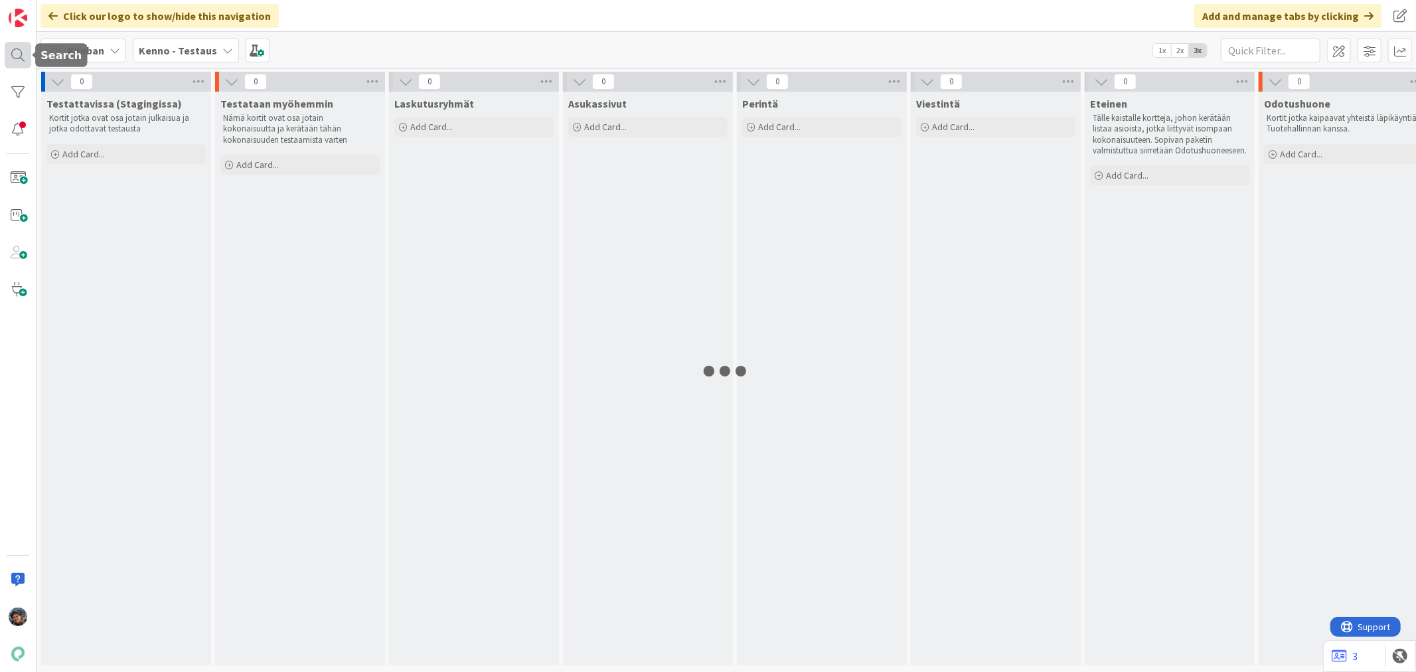
click at [12, 60] on div at bounding box center [18, 55] width 27 height 27
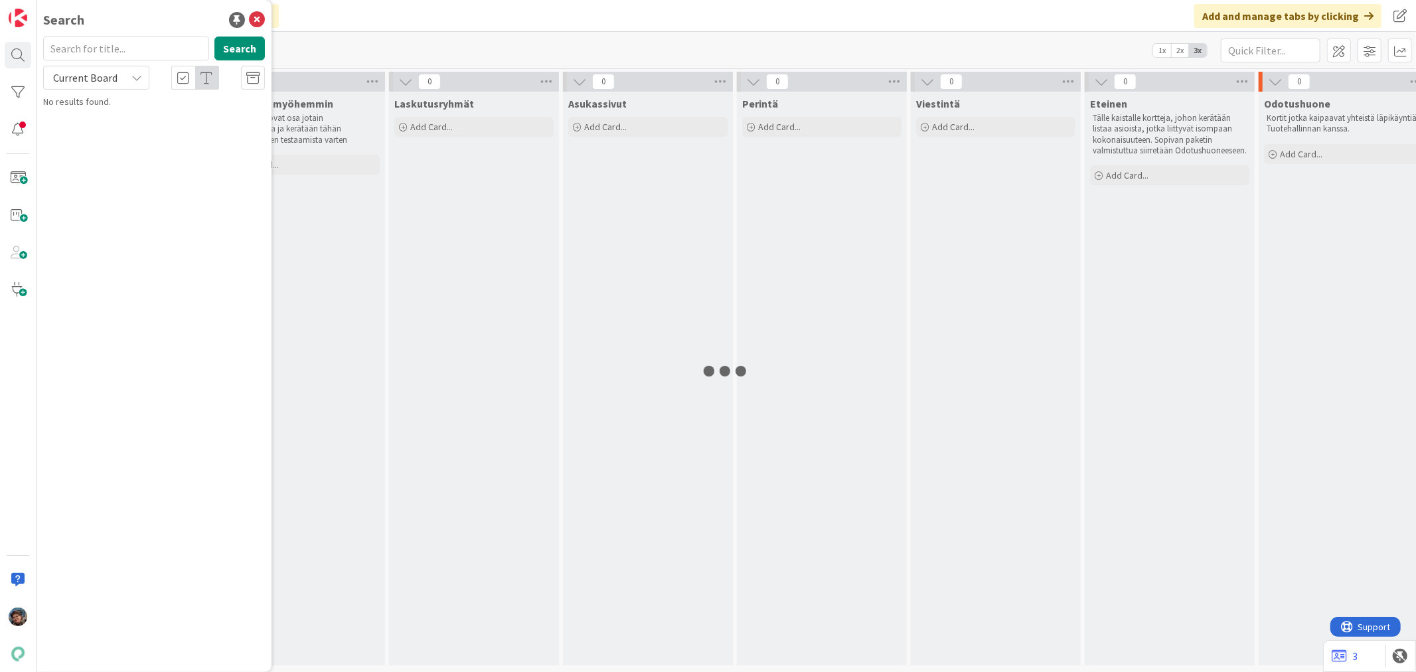
click at [96, 49] on input "text" at bounding box center [126, 49] width 166 height 24
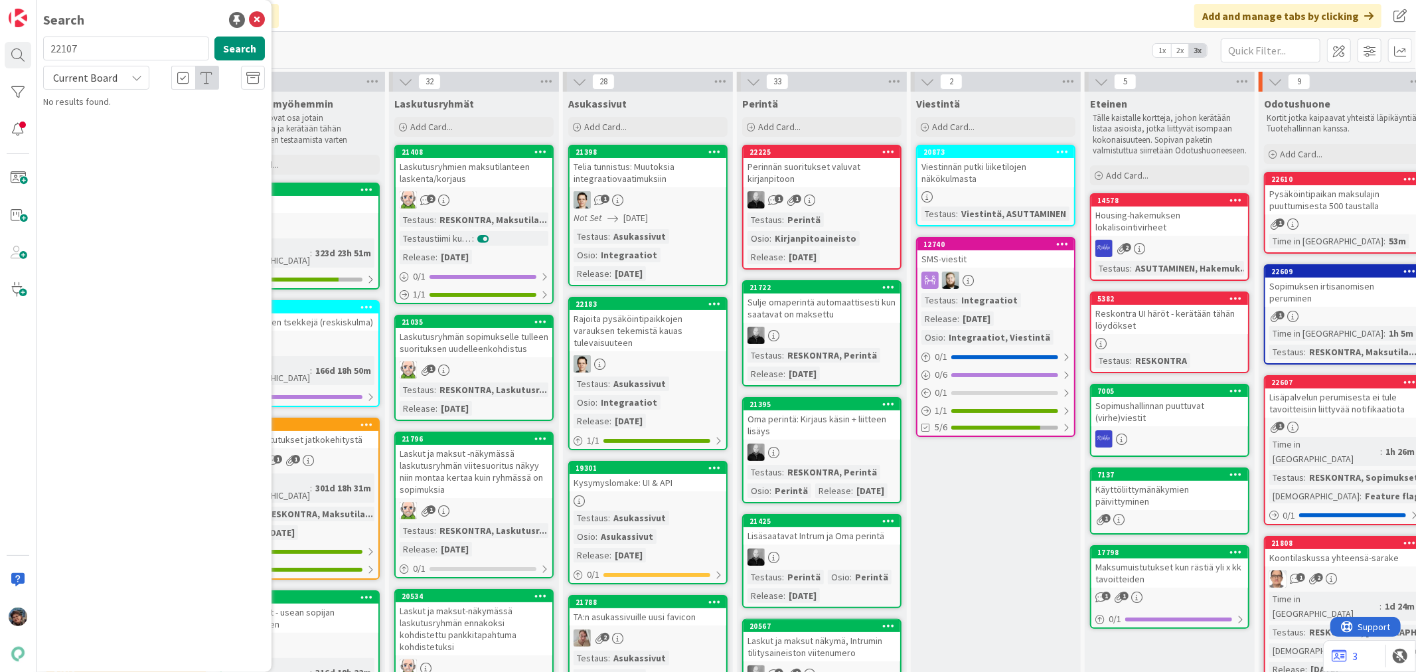
type input "22107"
click at [87, 72] on span "Current Board" at bounding box center [85, 77] width 64 height 13
click at [85, 123] on link "All Boards" at bounding box center [119, 133] width 151 height 24
click at [191, 120] on span "Markkinointikuvat-modaalin viimeistelyä" at bounding box center [173, 117] width 158 height 12
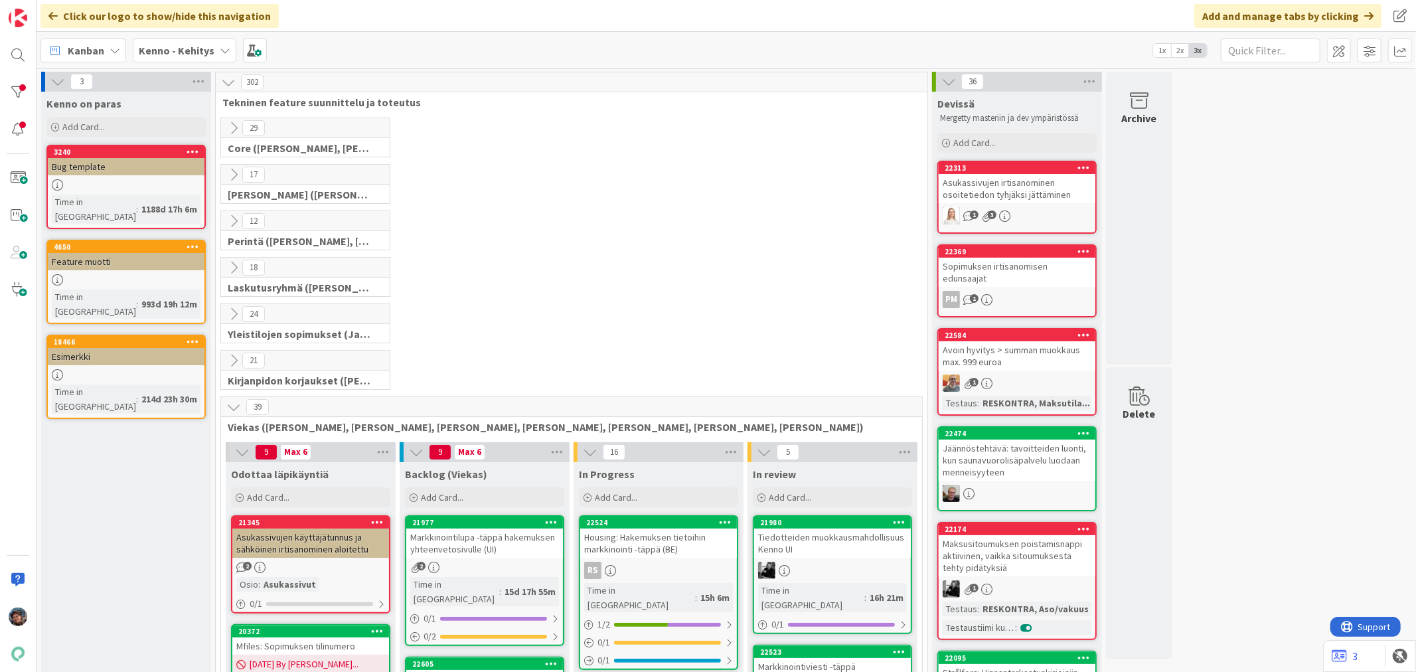
drag, startPoint x: 382, startPoint y: 8, endPoint x: 734, endPoint y: 296, distance: 454.8
click at [734, 296] on div "18 Laskutusryhmä (Antti, Harri, Keijo)" at bounding box center [571, 280] width 706 height 46
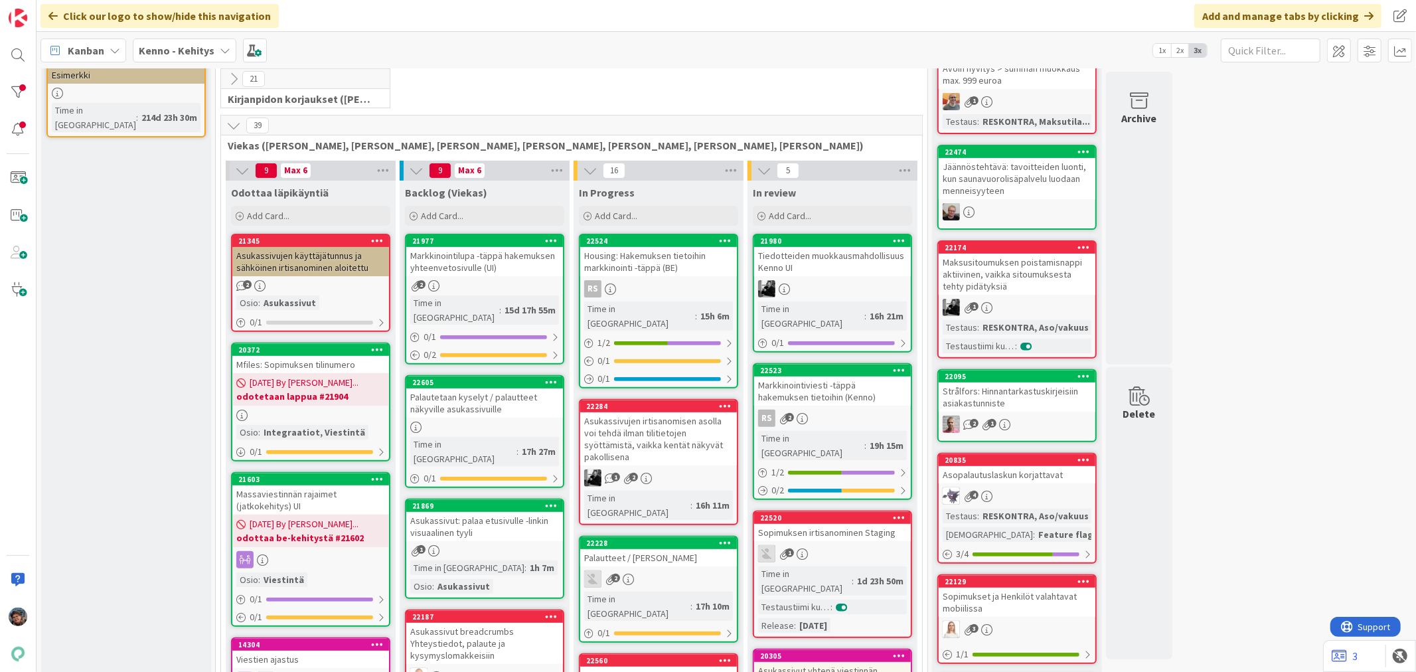
scroll to position [368, 0]
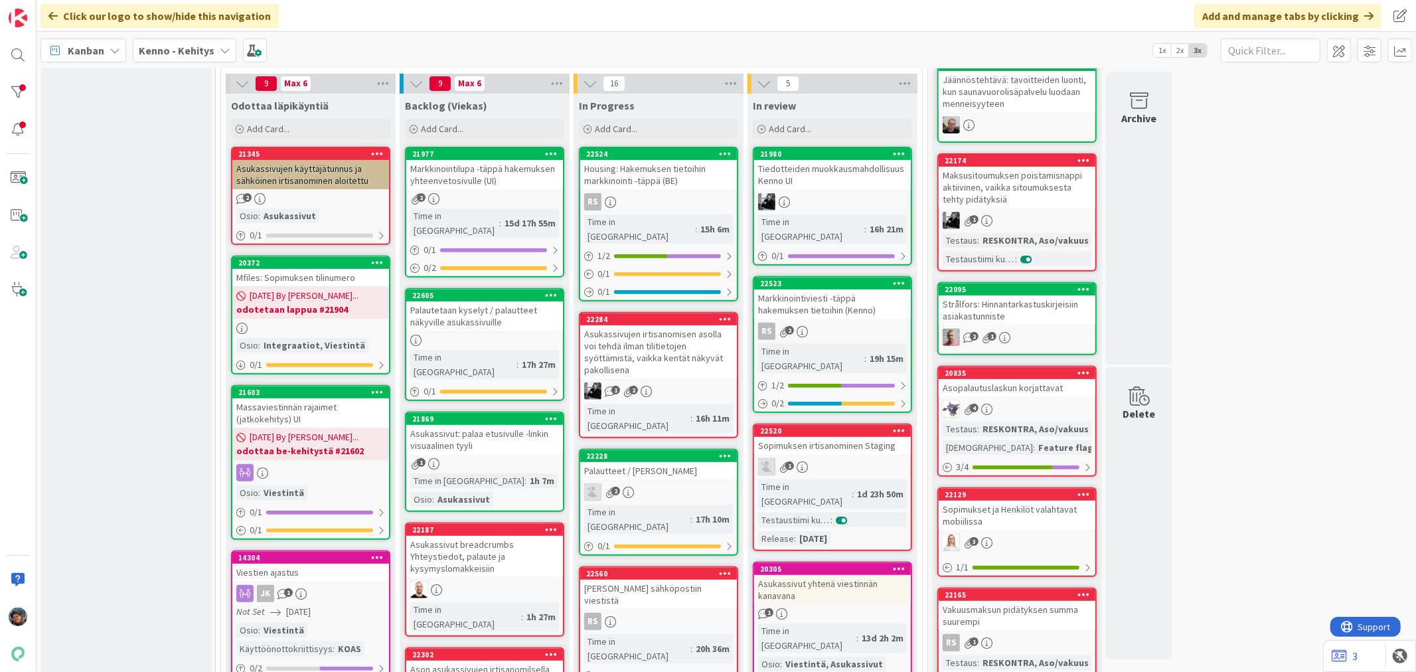
click at [696, 344] on div "Asukassivujen irtisanomisen asolla voi tehdä ilman tilitietojen syöttämistä, va…" at bounding box center [658, 351] width 157 height 53
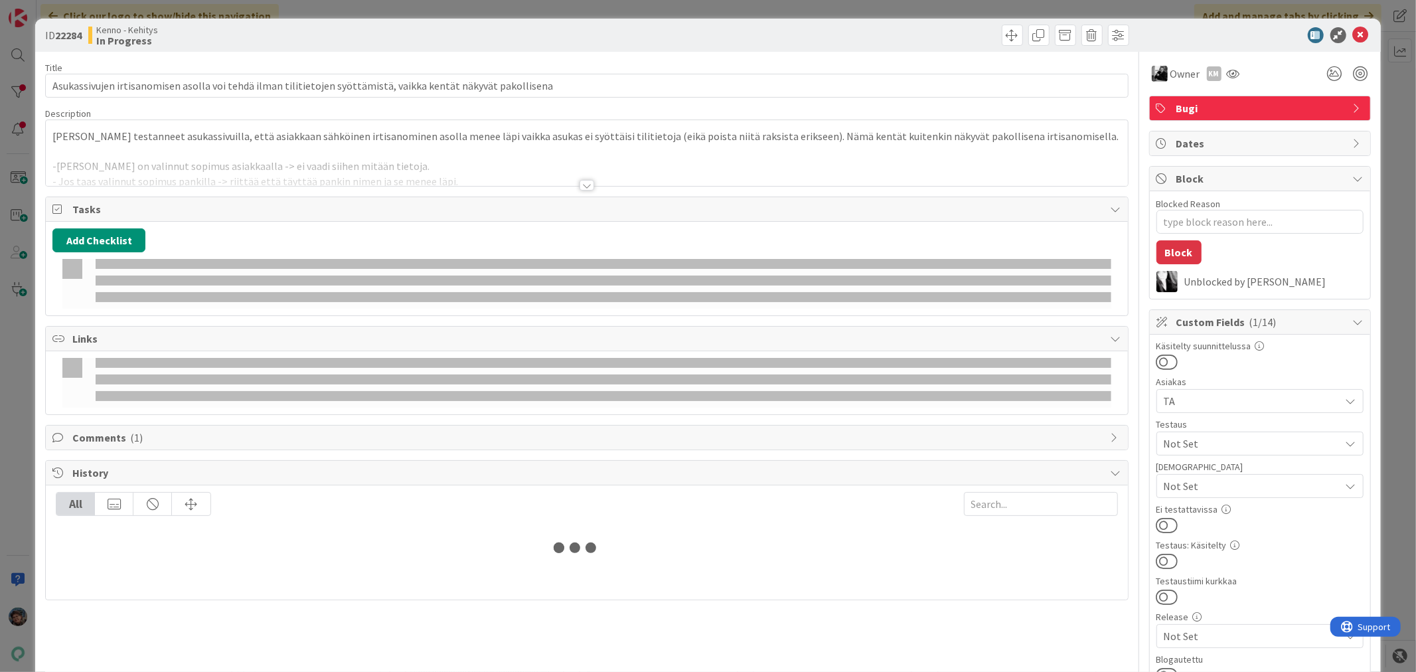
type textarea "x"
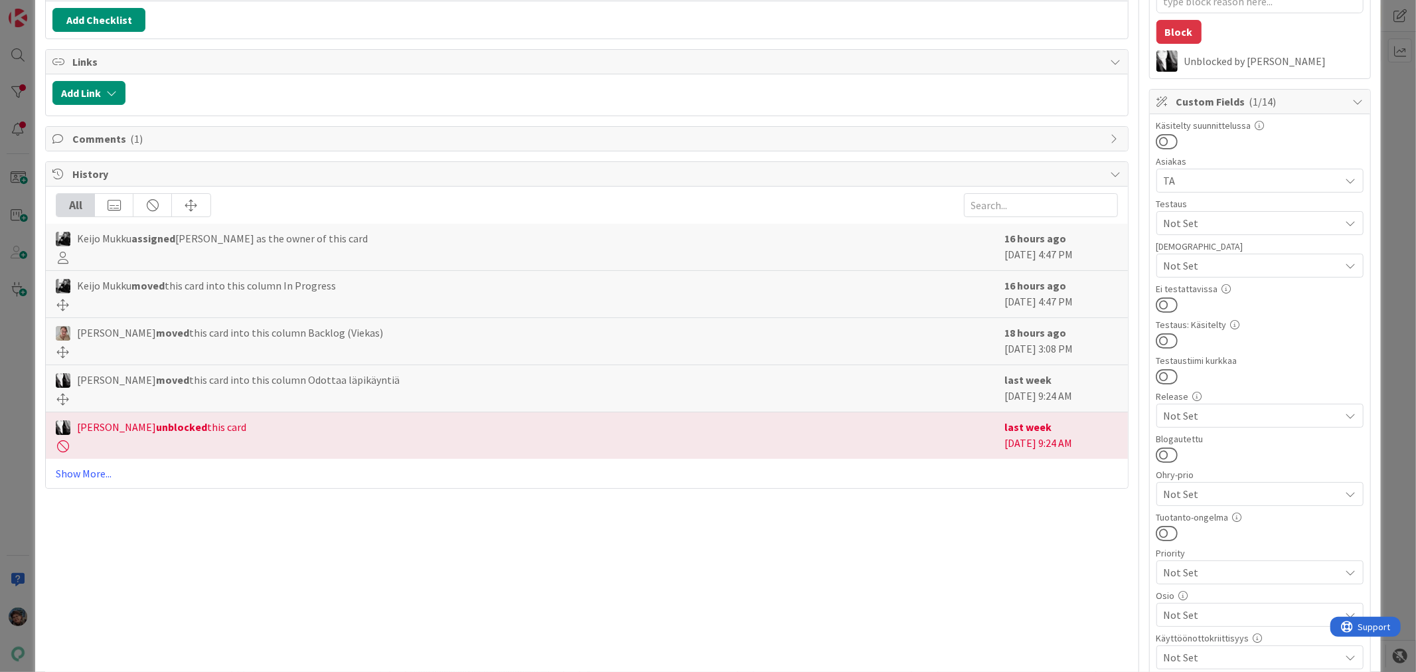
scroll to position [221, 0]
click at [86, 469] on link "Show More..." at bounding box center [587, 473] width 1062 height 16
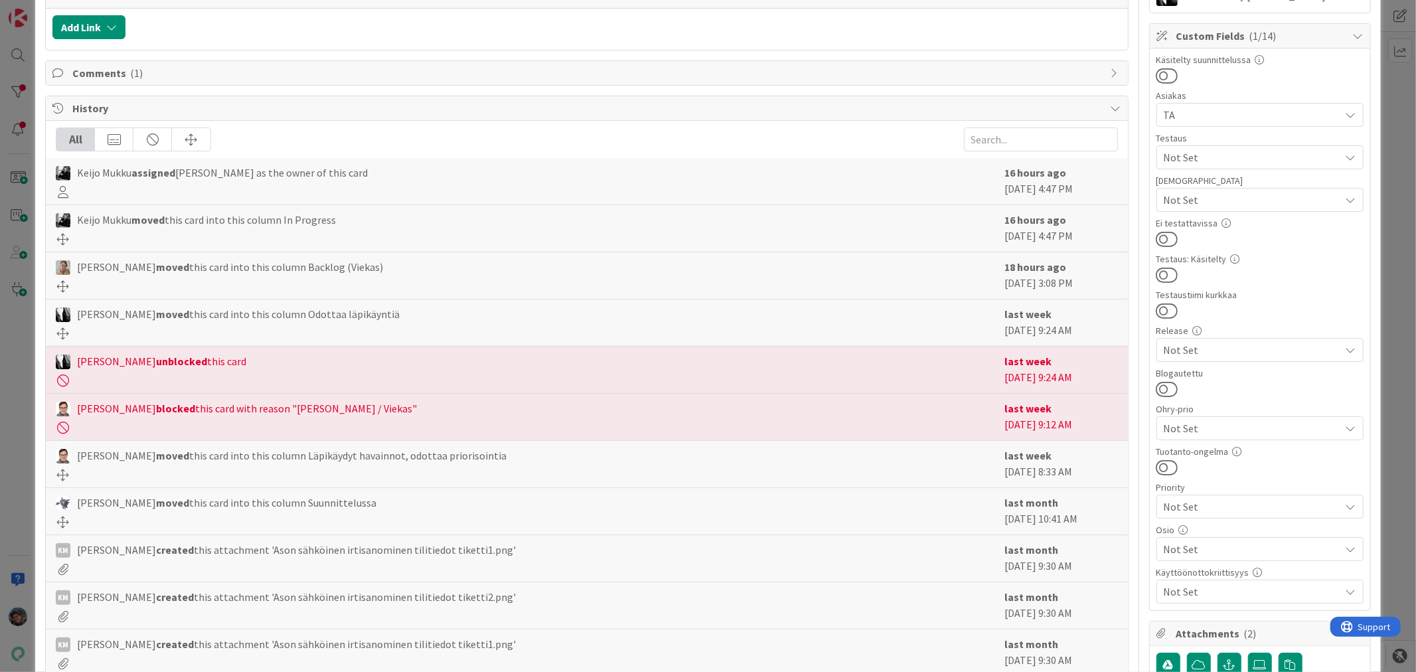
scroll to position [295, 0]
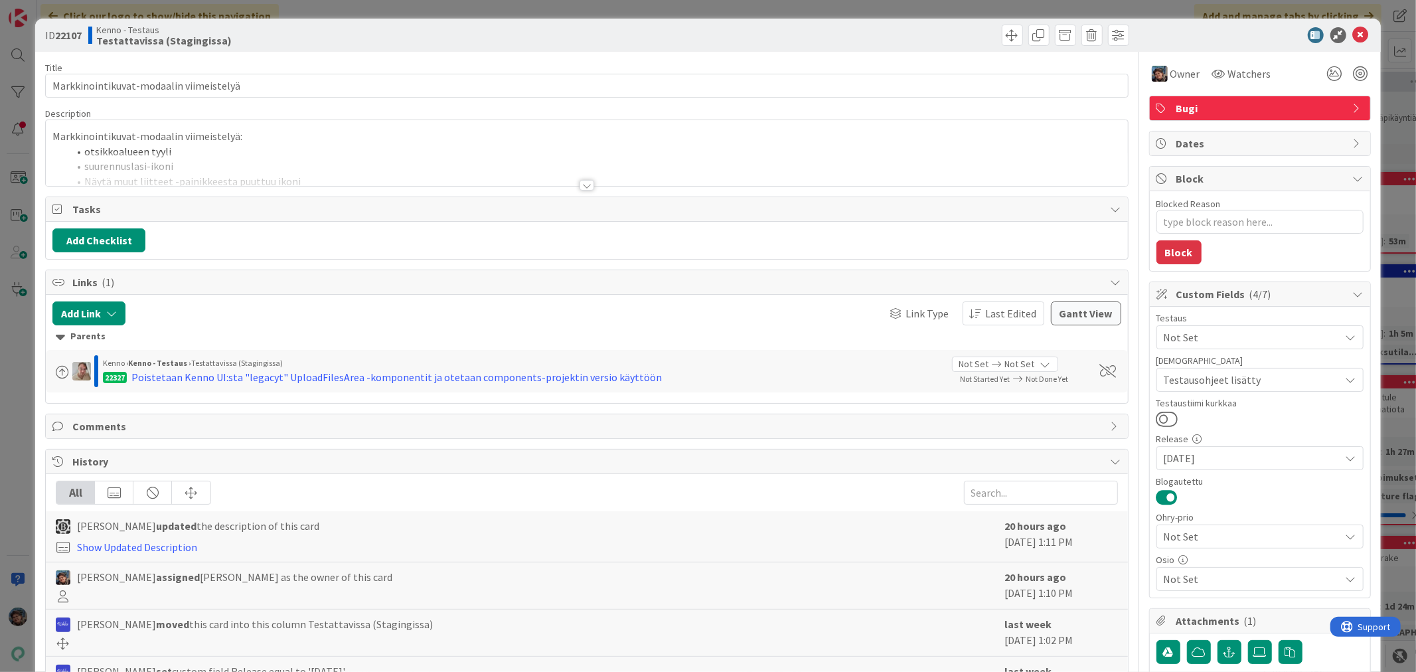
click at [580, 184] on div at bounding box center [587, 185] width 15 height 11
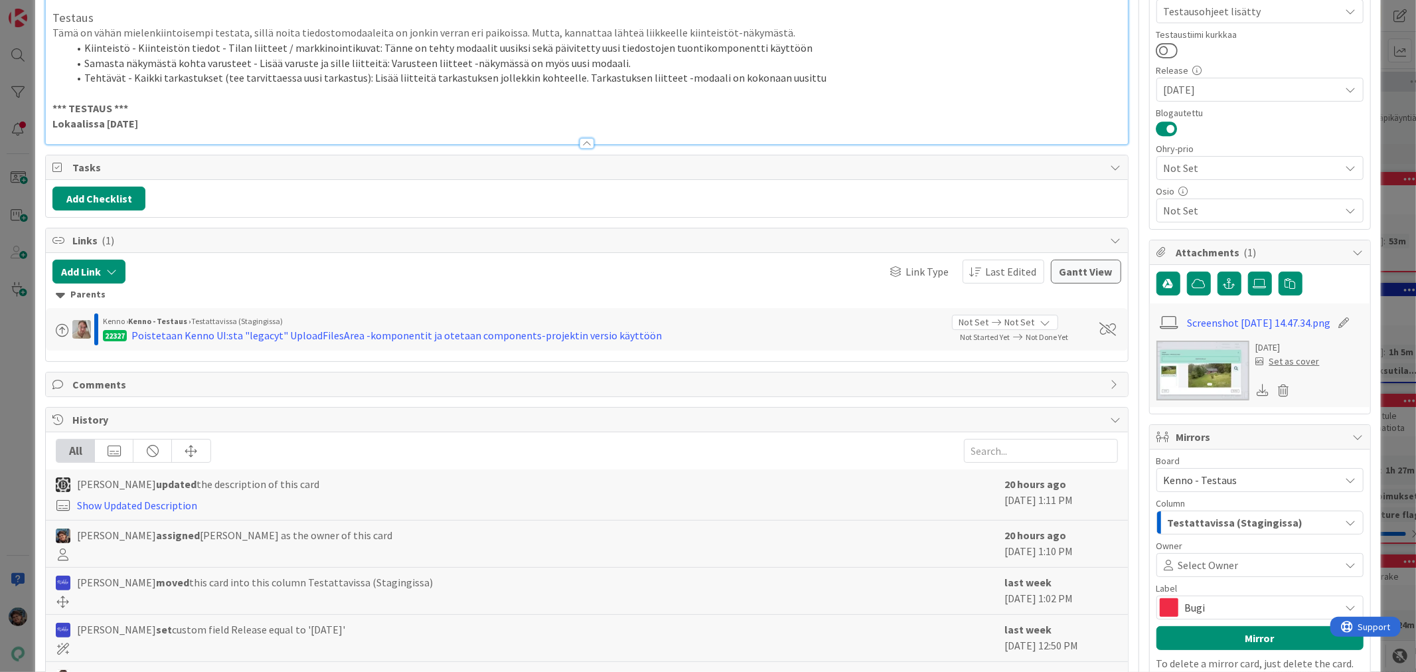
scroll to position [147, 0]
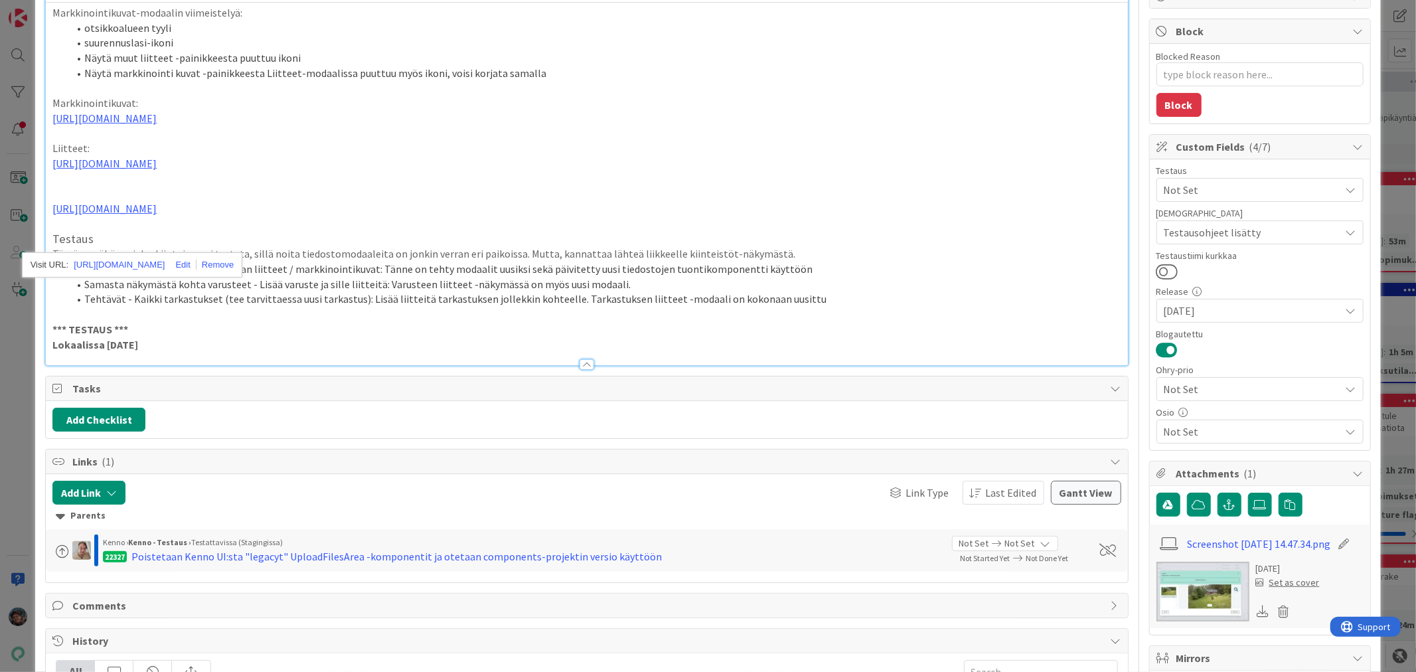
drag, startPoint x: 197, startPoint y: 240, endPoint x: 270, endPoint y: 219, distance: 76.5
click at [270, 202] on p at bounding box center [586, 194] width 1068 height 15
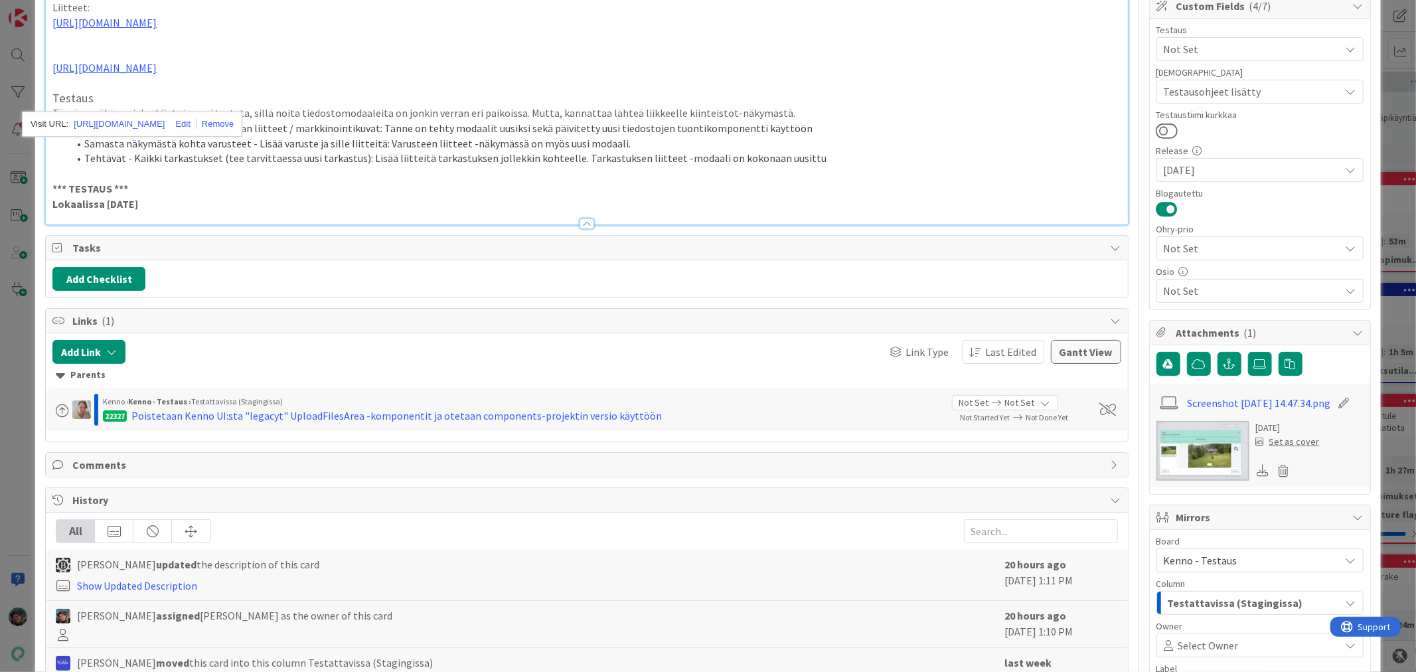
scroll to position [295, 0]
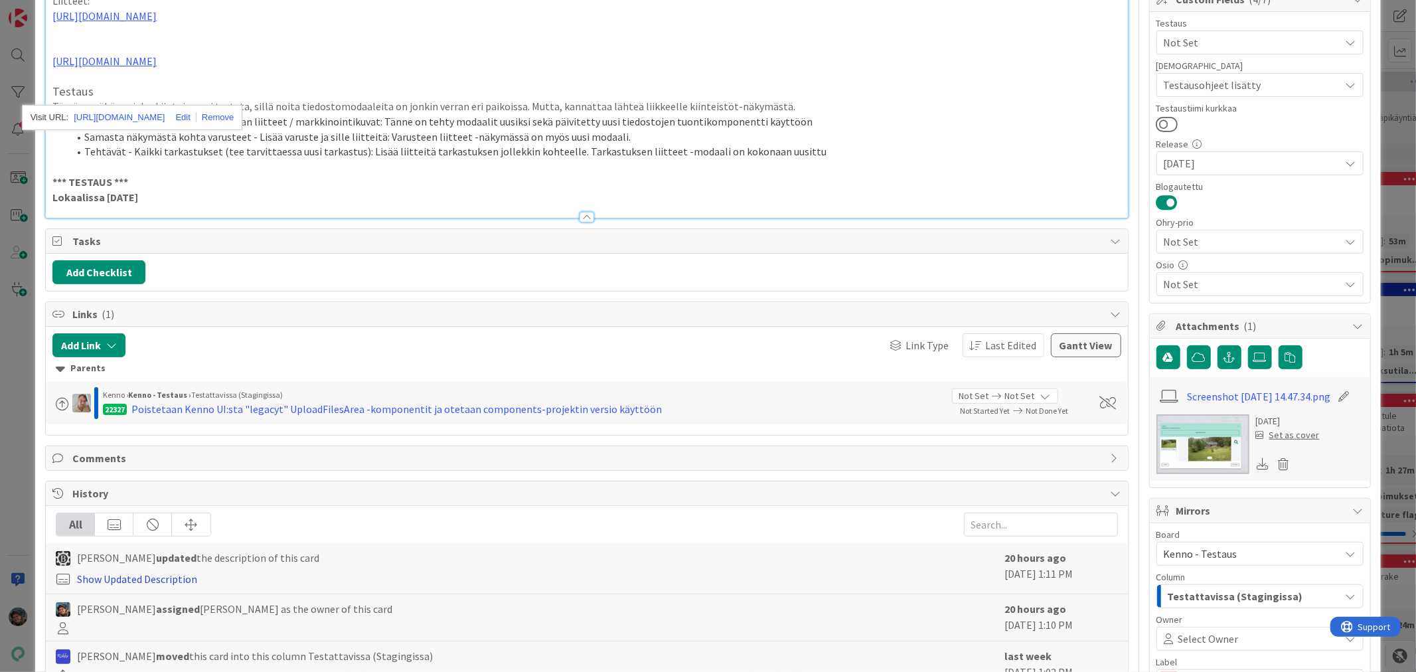
click at [171, 586] on link "Show Updated Description" at bounding box center [137, 578] width 120 height 13
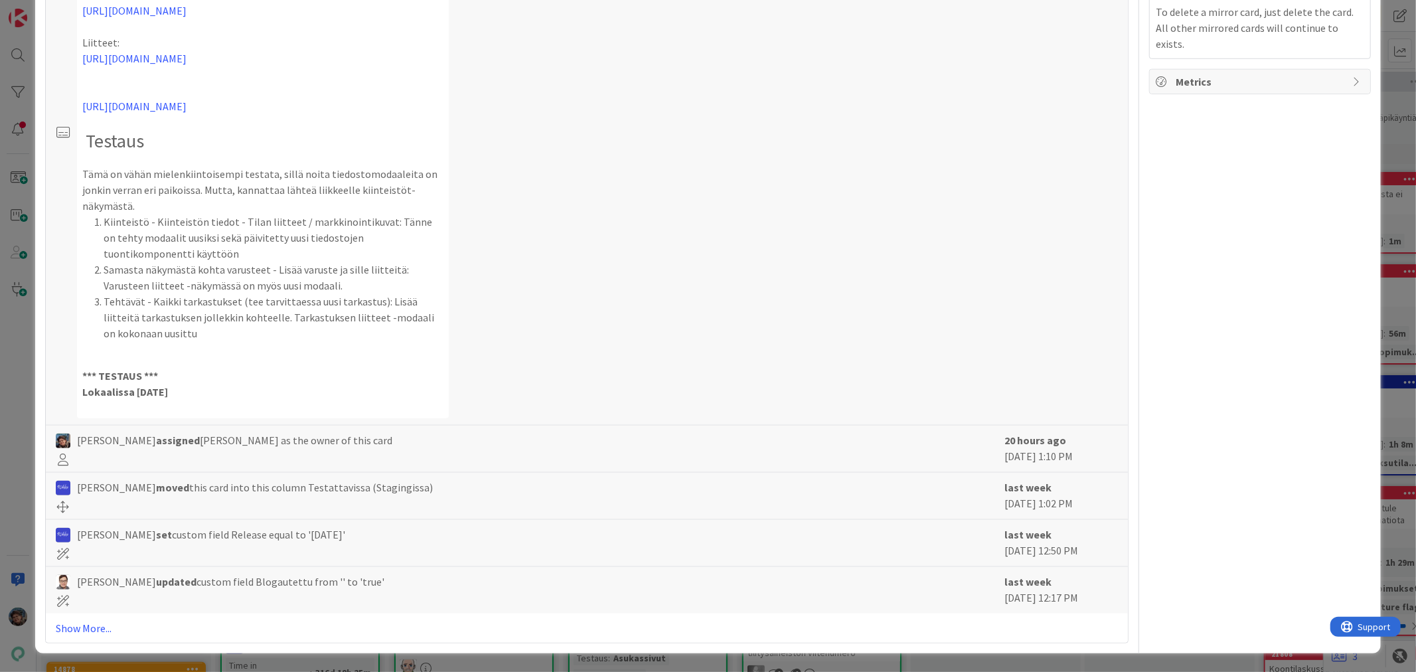
scroll to position [1147, 0]
click at [93, 626] on link "Show More..." at bounding box center [587, 628] width 1062 height 16
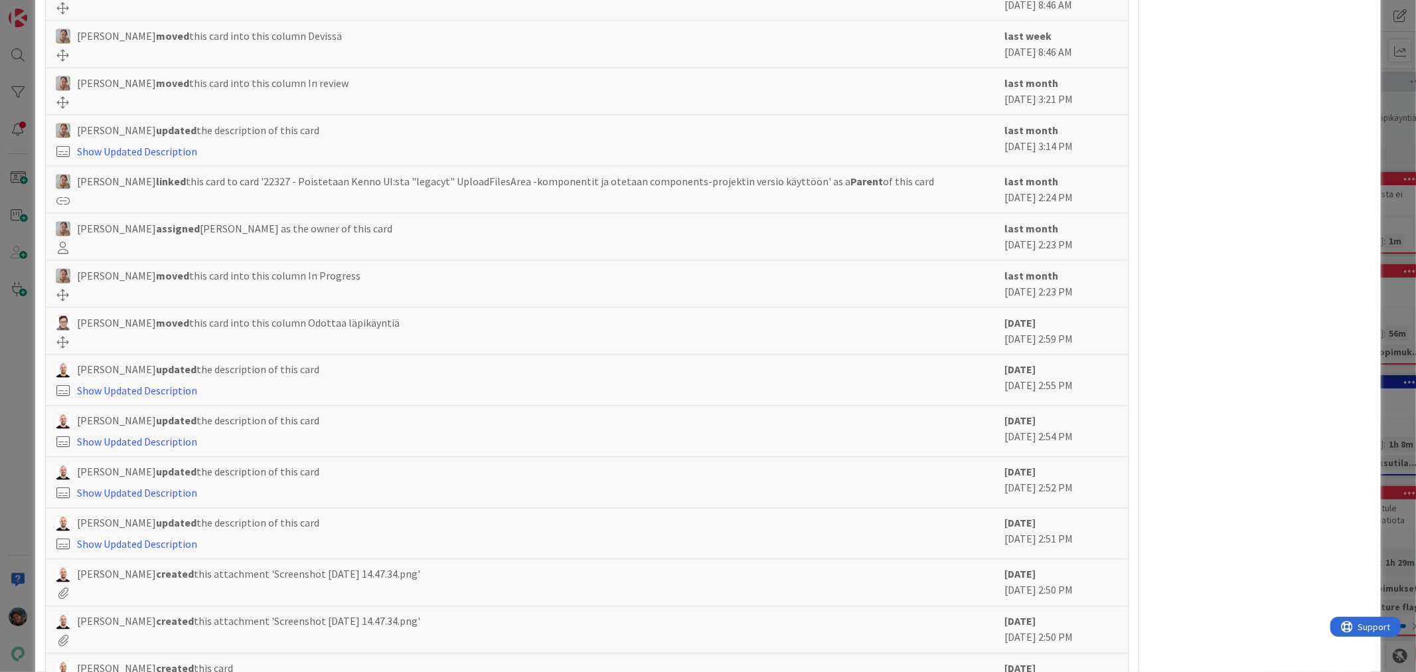
scroll to position [1751, 0]
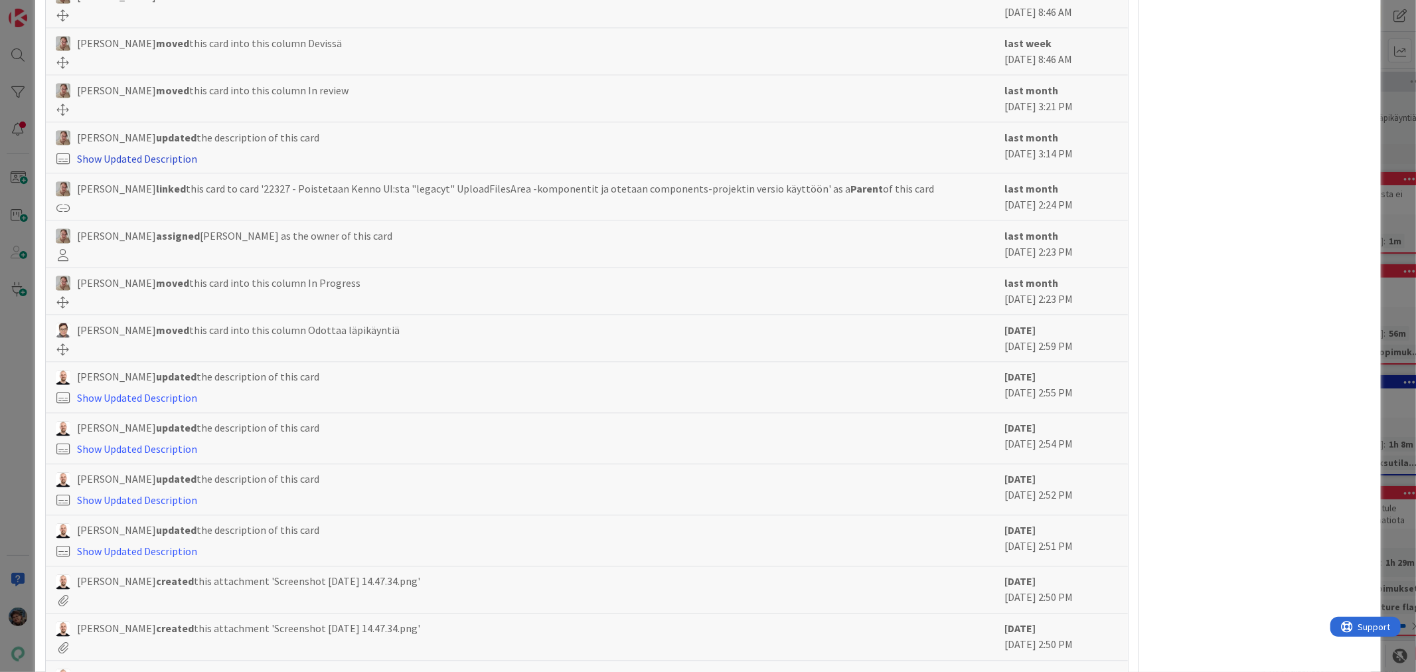
click at [162, 165] on link "Show Updated Description" at bounding box center [137, 158] width 120 height 13
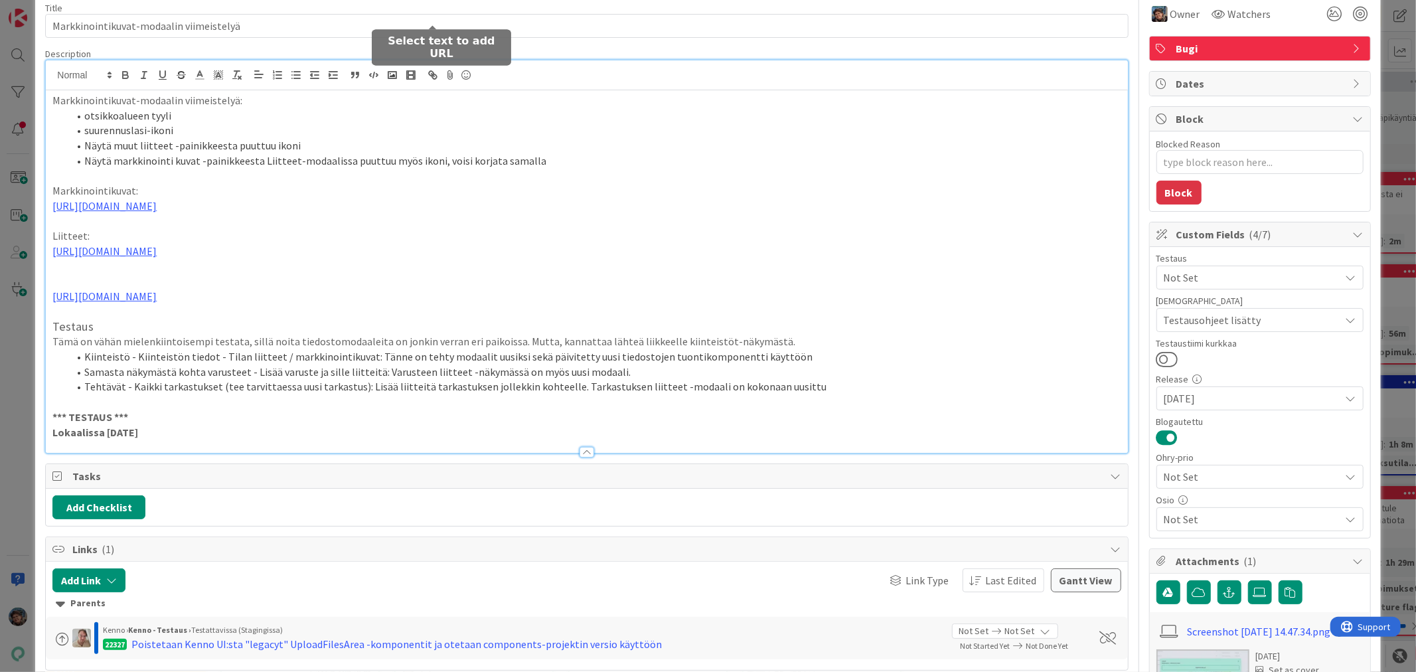
scroll to position [0, 0]
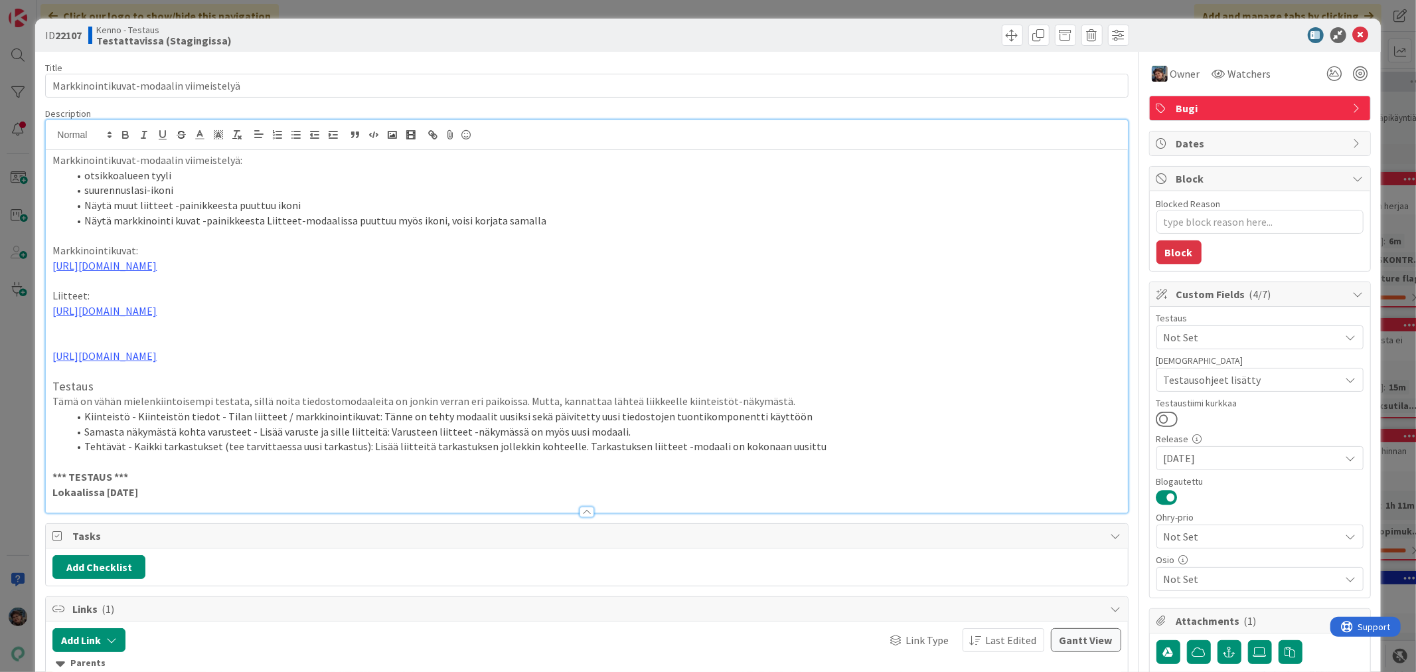
type textarea "x"
